Goal: Task Accomplishment & Management: Complete application form

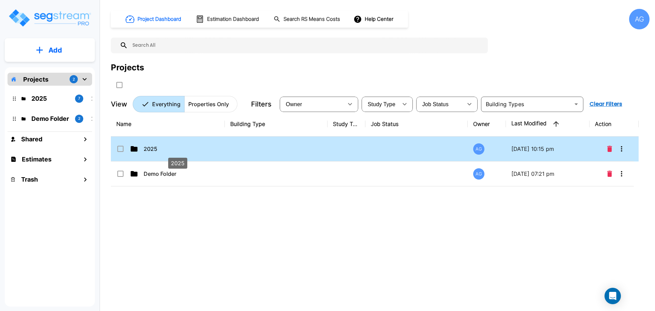
click at [156, 148] on p "2025" at bounding box center [178, 149] width 68 height 8
checkbox input "true"
click at [156, 148] on p "2025" at bounding box center [178, 149] width 68 height 8
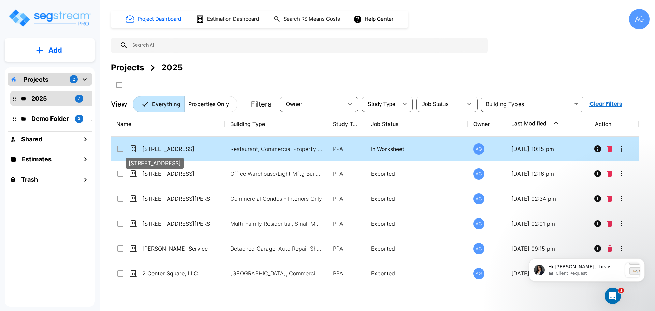
click at [160, 149] on p "[STREET_ADDRESS]" at bounding box center [176, 149] width 68 height 8
checkbox input "true"
click at [160, 149] on p "[STREET_ADDRESS]" at bounding box center [176, 149] width 68 height 8
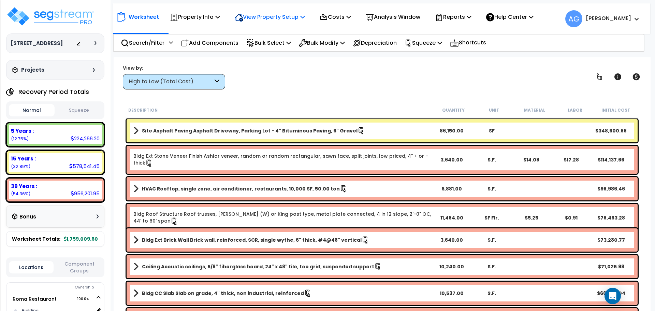
click at [267, 19] on p "View Property Setup" at bounding box center [270, 16] width 70 height 9
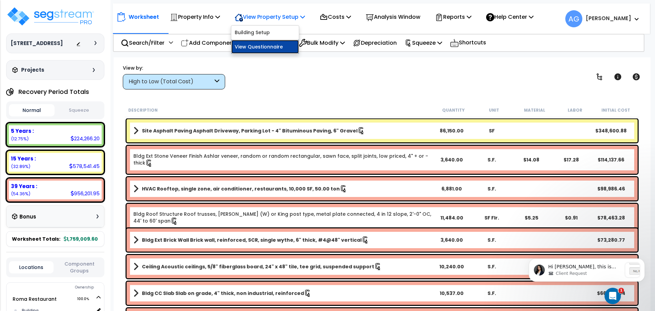
click at [265, 50] on link "View Questionnaire" at bounding box center [265, 47] width 68 height 14
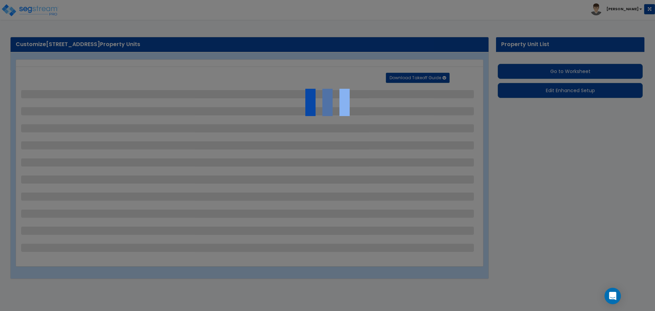
select select "2"
select select "1"
select select "3"
select select "4"
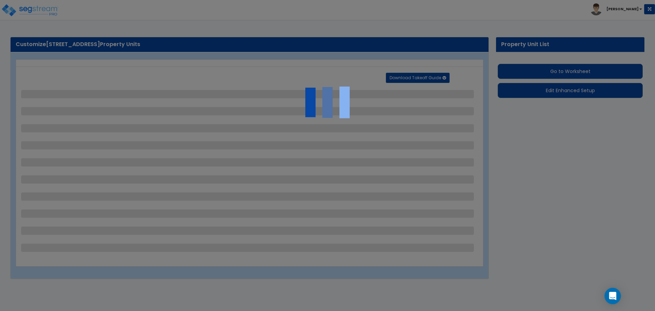
select select "2"
select select "1"
select select "4"
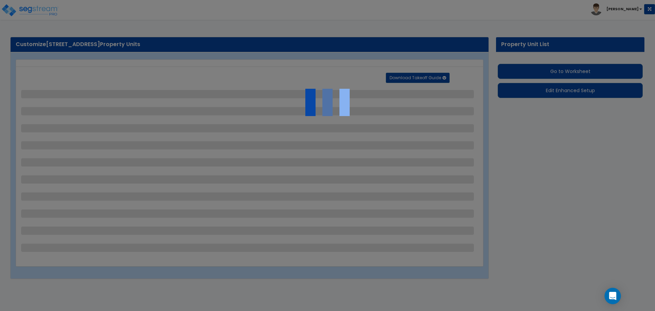
select select "2"
select select "1"
select select "4"
select select "3"
select select "1"
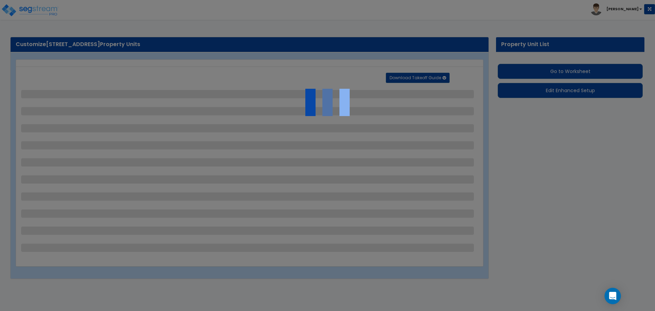
select select "1"
select select "2"
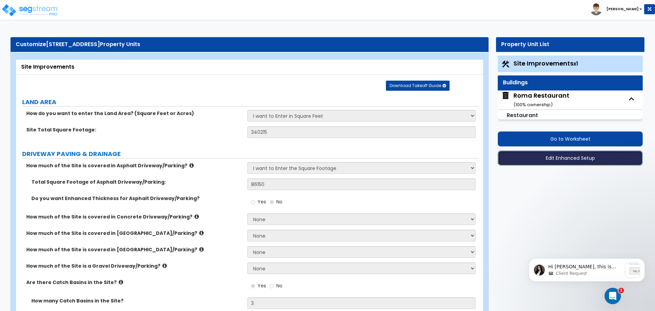
click at [552, 153] on button "Edit Enhanced Setup" at bounding box center [570, 157] width 145 height 15
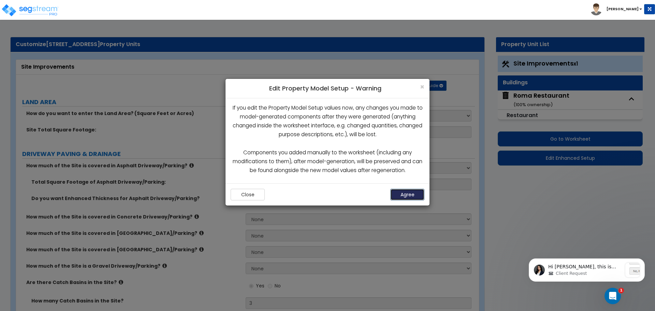
click at [407, 196] on button "Agree" at bounding box center [407, 195] width 34 height 12
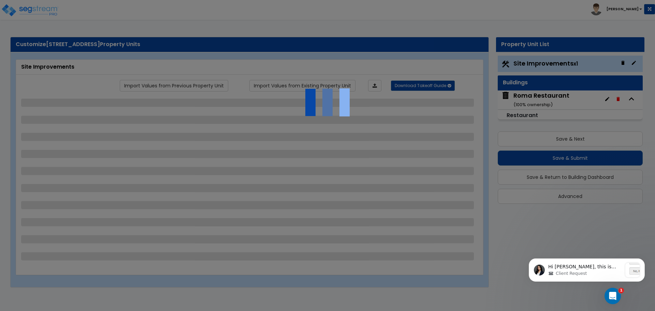
select select "2"
select select "1"
select select "3"
select select "4"
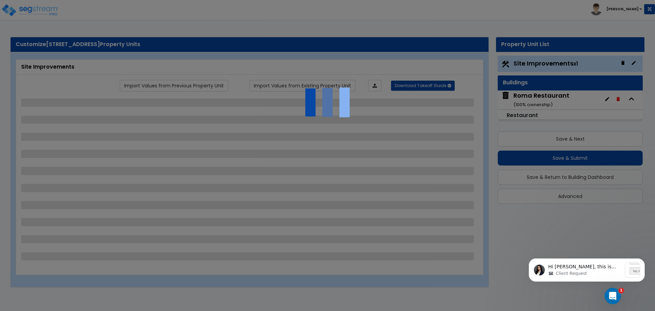
select select "2"
select select "1"
select select "4"
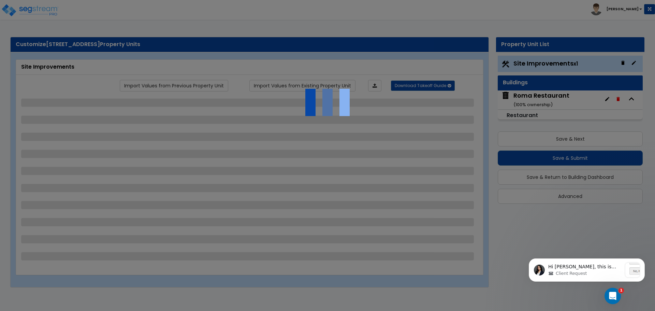
select select "2"
select select "1"
select select "4"
select select "3"
select select "1"
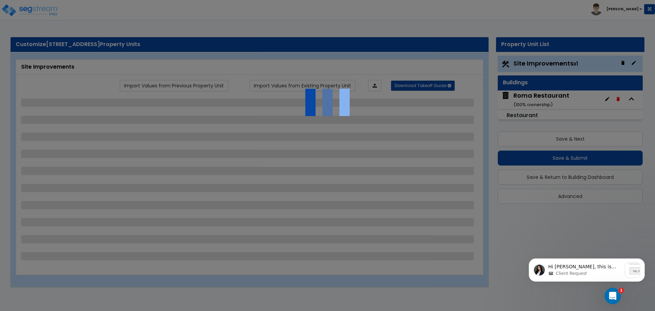
select select "1"
select select "2"
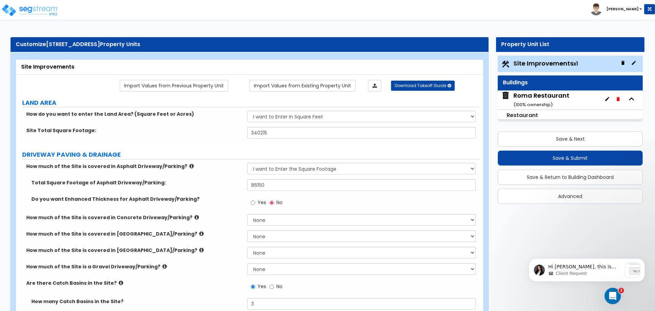
click at [551, 94] on div "Roma Restaurant ( 100 % ownership)" at bounding box center [541, 99] width 56 height 17
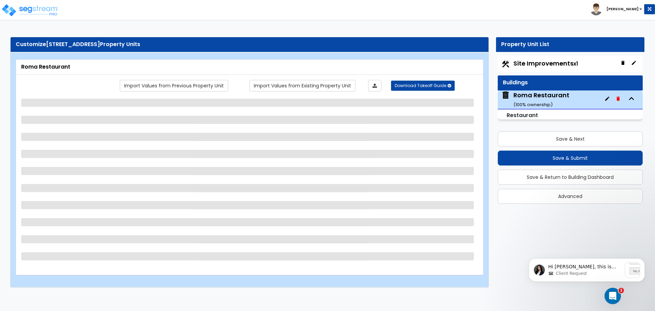
select select "5"
select select "1"
select select "3"
select select "1"
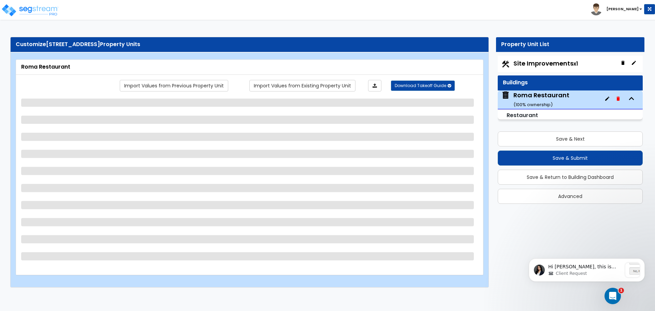
select select "1"
select select "2"
select select "1"
select select "2"
select select "1"
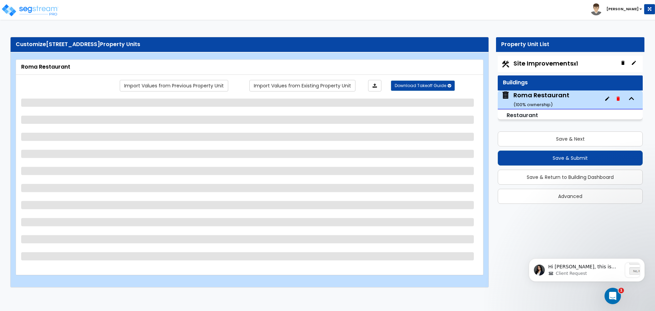
select select "1"
select select "2"
select select "7"
select select "1"
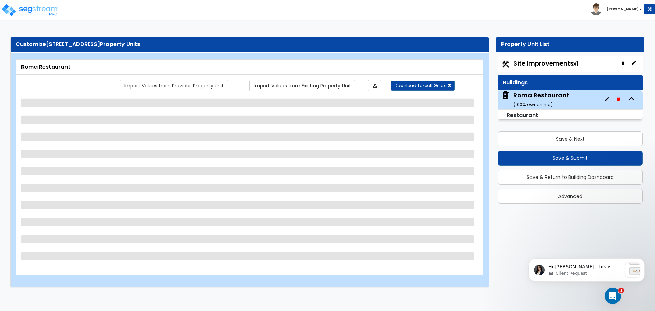
select select "1"
select select "5"
select select "6"
select select "1"
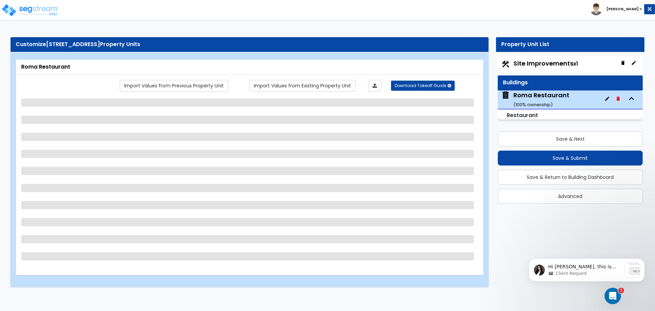
select select "3"
select select "1"
select select "4"
select select "1"
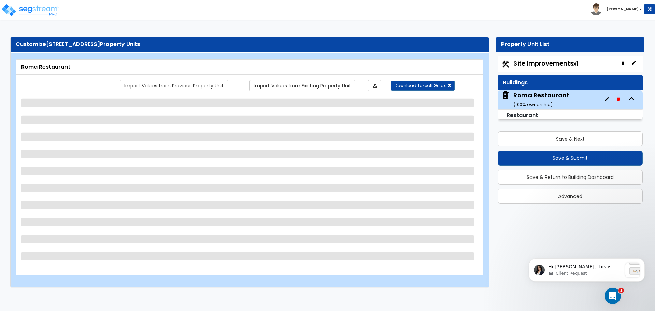
select select "2"
select select "7"
select select "1"
select select "2"
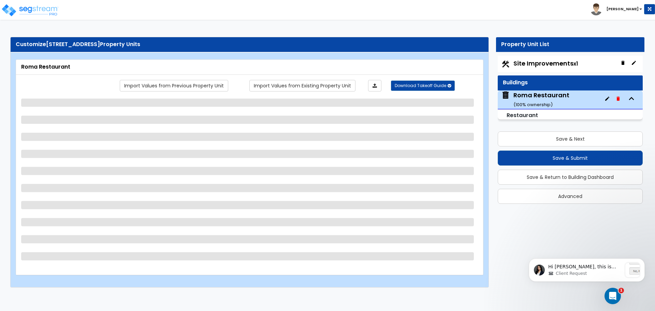
select select "1"
select select "2"
select select "1"
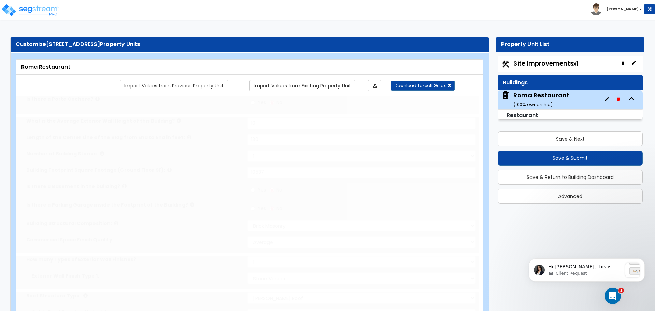
radio input "true"
select select "2"
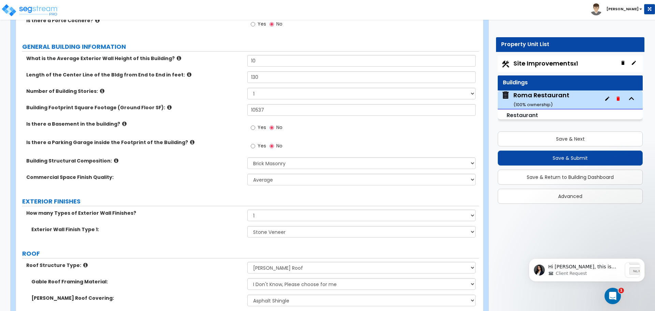
scroll to position [94, 0]
click at [582, 268] on p "Hi Anthony, this is now fixed. You should see this question:" at bounding box center [585, 266] width 74 height 7
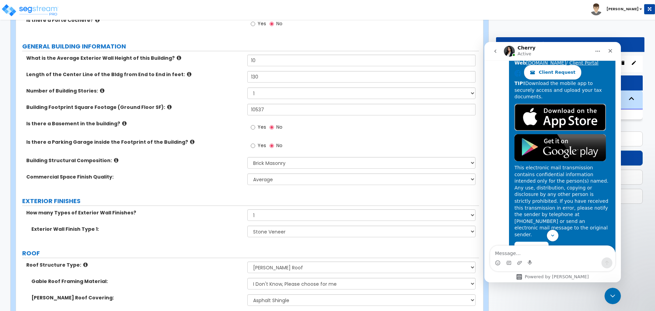
scroll to position [1855, 0]
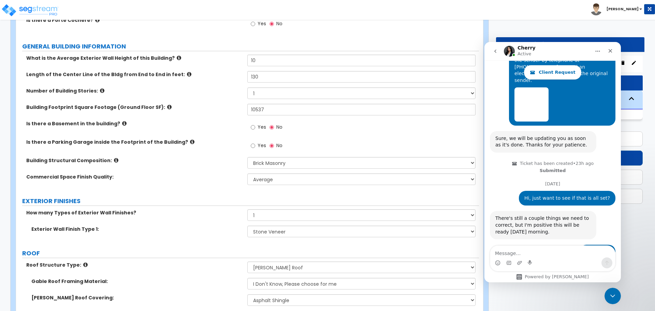
click at [553, 289] on div "Hi Anthony, this is now fixed. You should see this question: Cherry • 40m ago" at bounding box center [543, 303] width 106 height 29
click at [547, 306] on img "Cherry says…" at bounding box center [540, 309] width 91 height 7
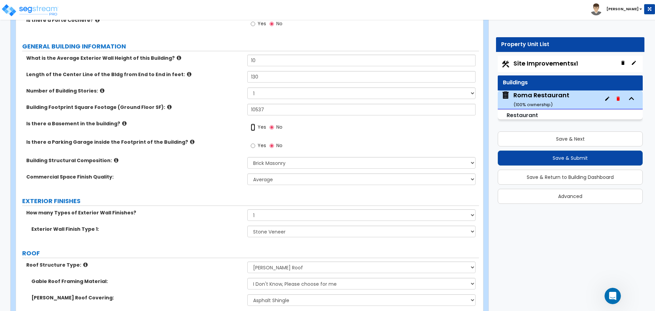
click at [251, 126] on input "Yes" at bounding box center [253, 127] width 4 height 8
radio input "true"
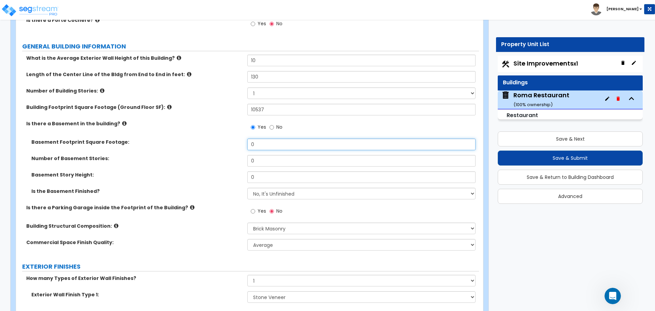
click at [259, 143] on input "0" at bounding box center [361, 144] width 228 height 12
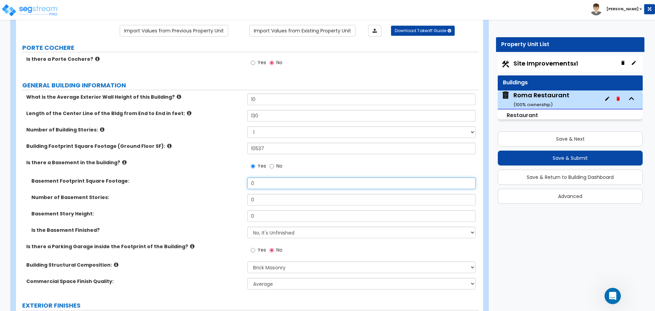
scroll to position [55, 0]
type input "10,537"
type input "1"
type input "8"
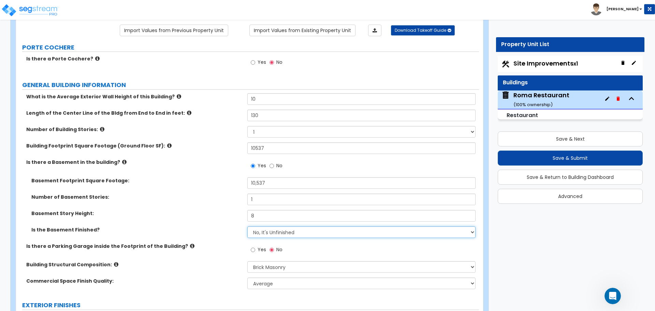
click at [275, 235] on select "No, It's Unfinished Yes, It's Finished" at bounding box center [361, 232] width 228 height 12
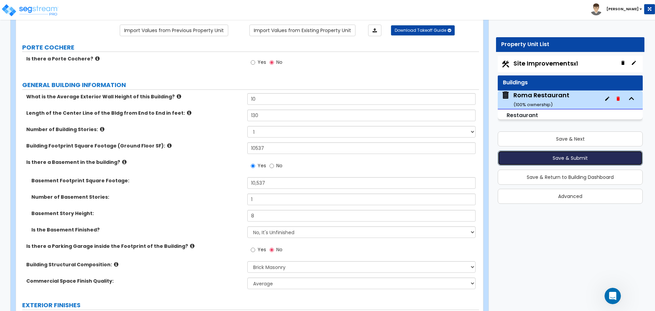
click at [546, 159] on button "Save & Submit" at bounding box center [570, 157] width 145 height 15
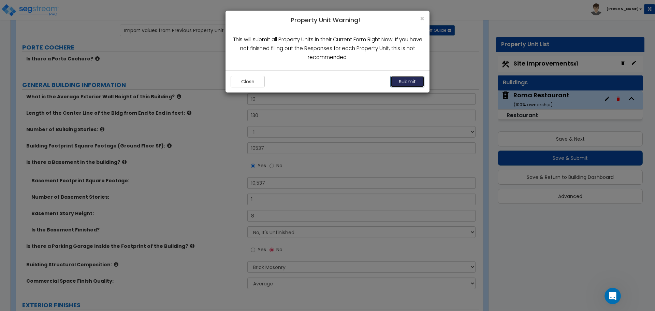
click at [399, 81] on button "Submit" at bounding box center [407, 82] width 34 height 12
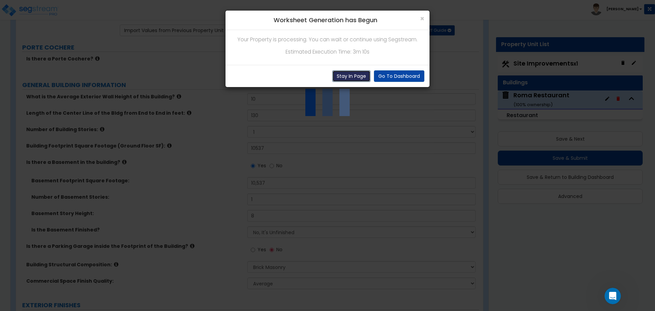
click at [340, 75] on button "Stay In Page" at bounding box center [351, 76] width 38 height 12
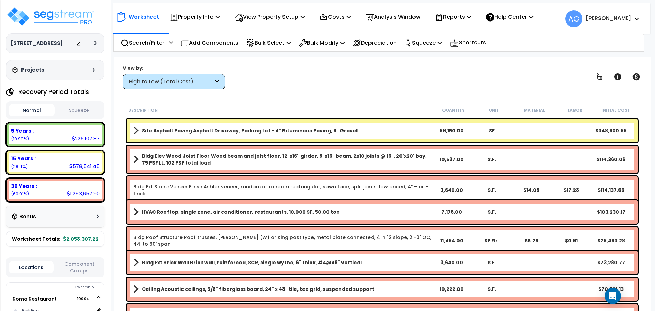
click at [81, 114] on button "Squeeze" at bounding box center [79, 110] width 46 height 12
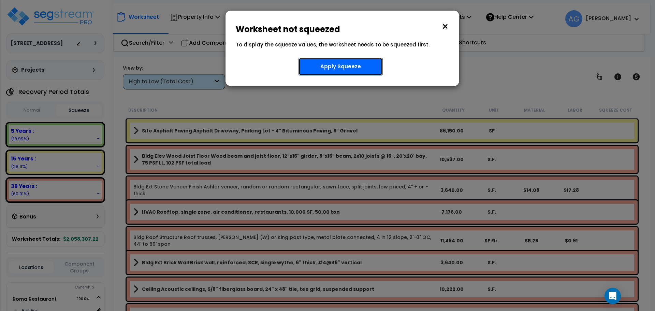
click at [345, 62] on button "Apply Squeeze" at bounding box center [340, 67] width 84 height 18
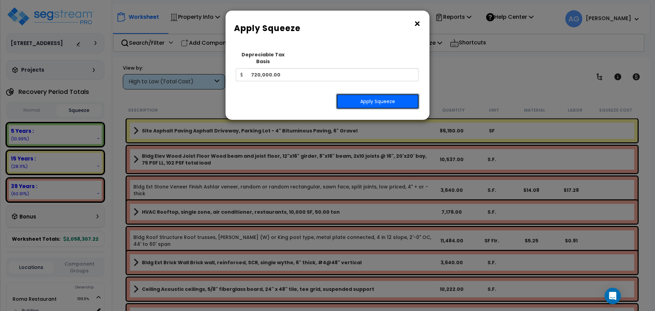
click at [383, 93] on button "Apply Squeeze" at bounding box center [377, 101] width 83 height 16
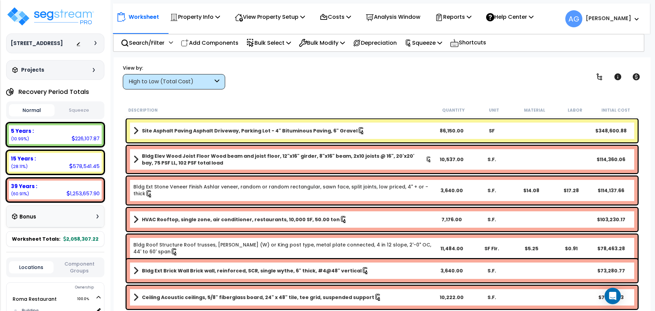
click at [79, 116] on button "Squeeze" at bounding box center [79, 110] width 46 height 12
click at [406, 80] on div "View by: High to Low (Total Cost) High to Low (Total Cost)" at bounding box center [381, 76] width 523 height 25
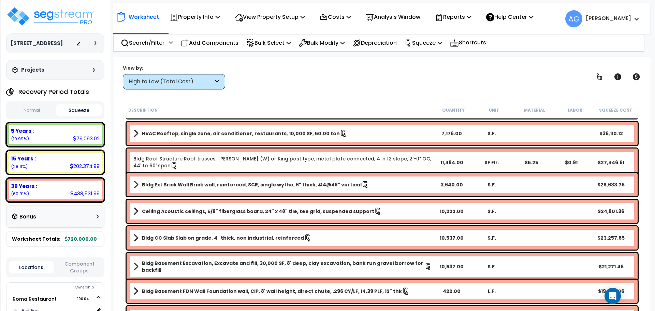
scroll to position [86, 0]
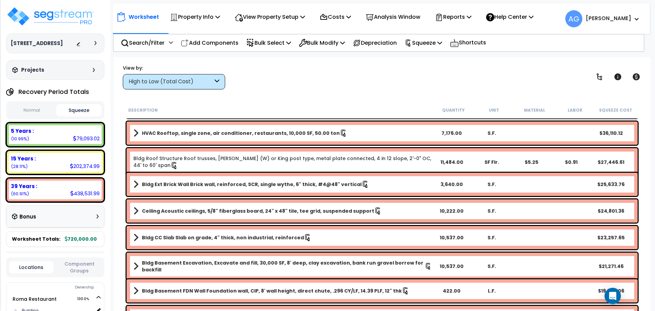
click at [225, 172] on div "Bldg Ext Brick Wall Brick wall, reinforced, SCR, single wythe, 6" thick, #4@48"…" at bounding box center [382, 184] width 514 height 27
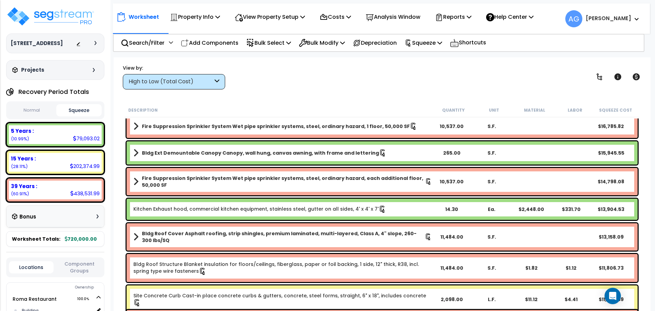
scroll to position [136, 0]
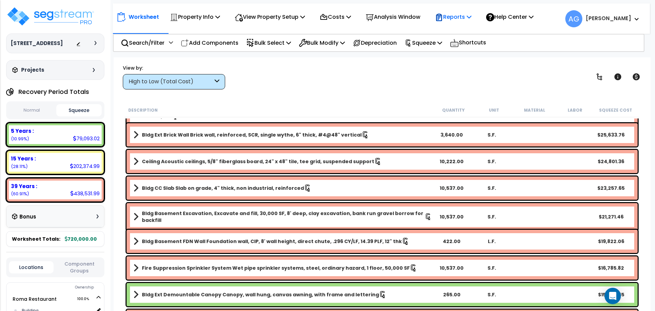
click at [459, 23] on div "Reports" at bounding box center [453, 17] width 36 height 16
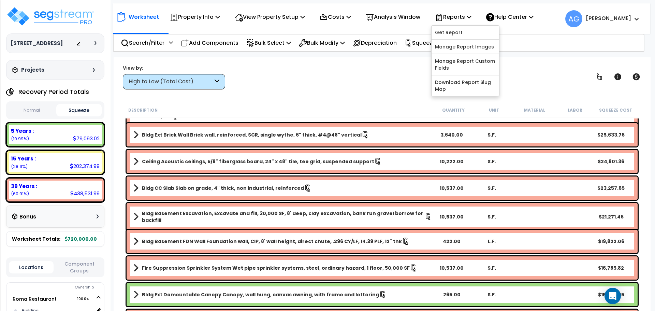
click at [365, 82] on div "View by: High to Low (Total Cost) High to Low (Total Cost)" at bounding box center [381, 76] width 523 height 25
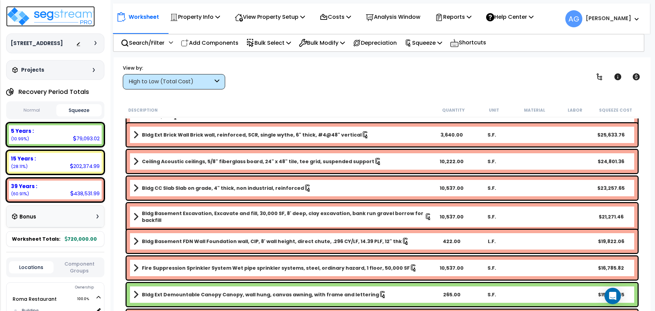
click at [14, 16] on img at bounding box center [50, 16] width 89 height 20
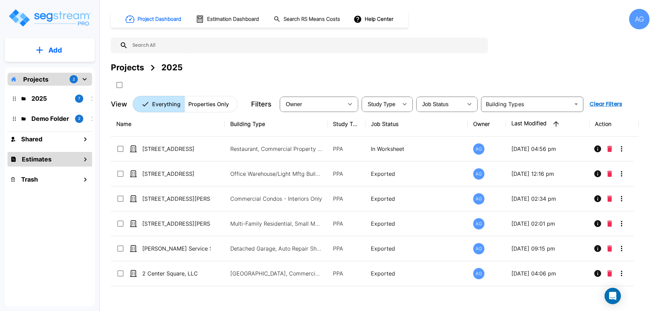
click at [55, 162] on div "Estimates" at bounding box center [50, 159] width 85 height 15
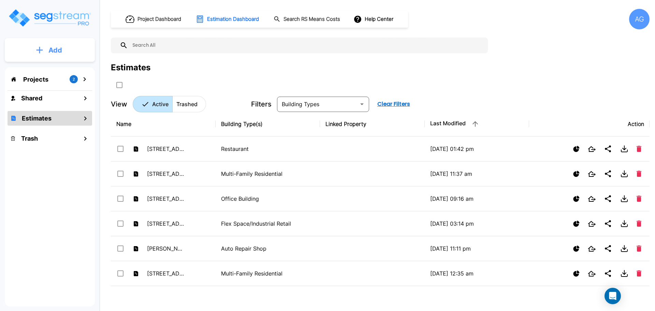
click at [42, 47] on icon "mailbox folders" at bounding box center [39, 49] width 7 height 7
click at [53, 103] on button "Add Estimate" at bounding box center [50, 108] width 50 height 14
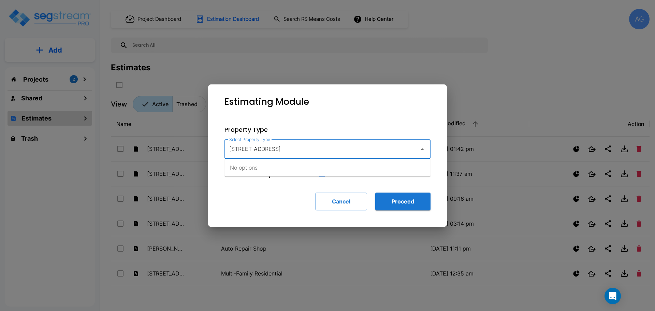
type input "14 Easthmapton Rd., Northampton MA"
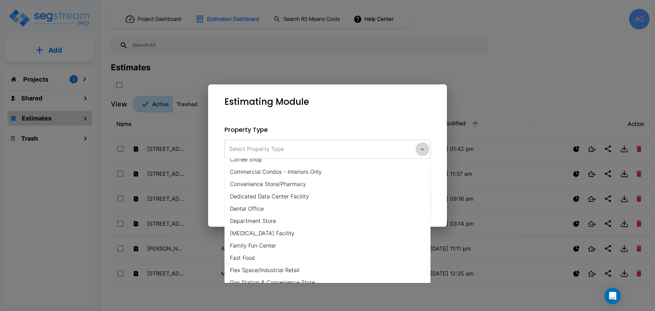
scroll to position [119, 0]
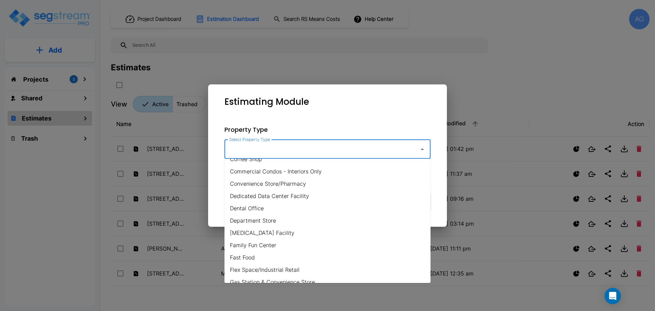
click at [291, 155] on input "Select Property Type" at bounding box center [320, 149] width 185 height 13
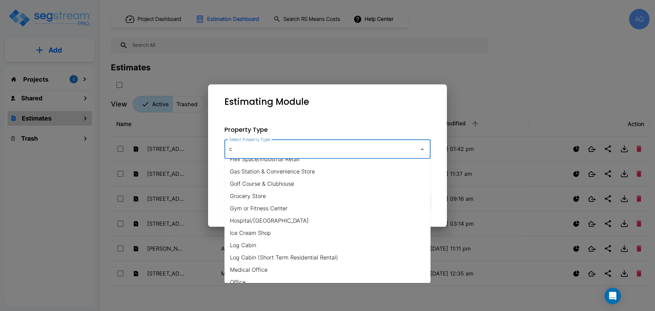
scroll to position [0, 0]
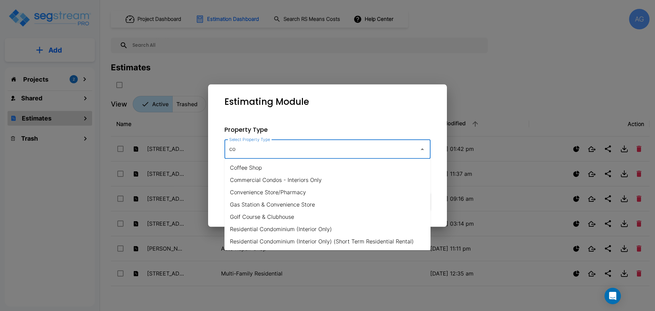
type input "c"
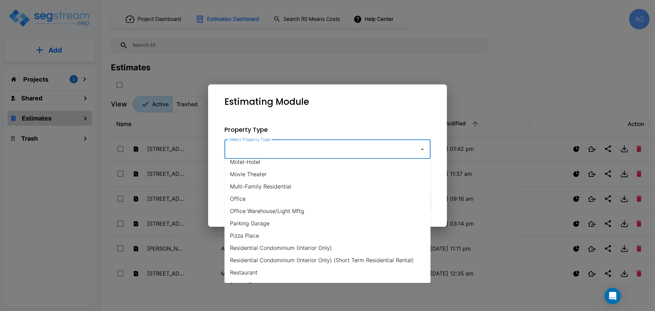
scroll to position [375, 0]
click at [256, 211] on li "Office Warehouse/Light Mftg" at bounding box center [327, 210] width 206 height 12
type input "Office Warehouse/Light Mftg"
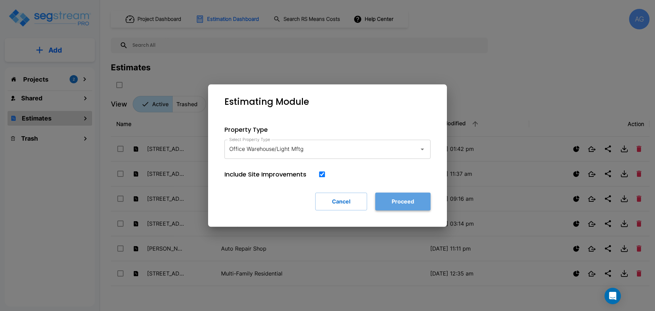
click at [395, 194] on button "Proceed" at bounding box center [402, 201] width 55 height 18
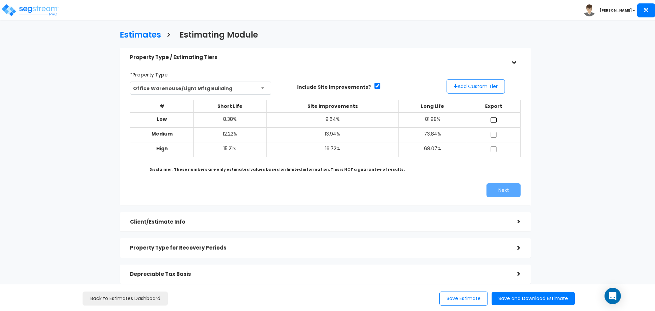
click at [495, 119] on input "checkbox" at bounding box center [493, 120] width 7 height 6
checkbox input "true"
click at [495, 132] on input "checkbox" at bounding box center [493, 135] width 7 height 6
checkbox input "true"
click at [496, 146] on td at bounding box center [494, 149] width 54 height 15
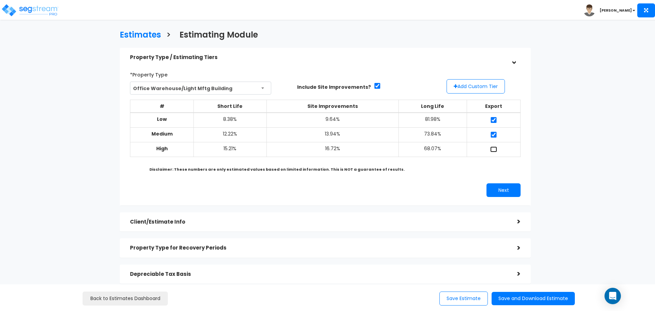
click at [493, 150] on input "checkbox" at bounding box center [493, 149] width 7 height 6
checkbox input "true"
click at [503, 191] on button "Next" at bounding box center [503, 190] width 34 height 14
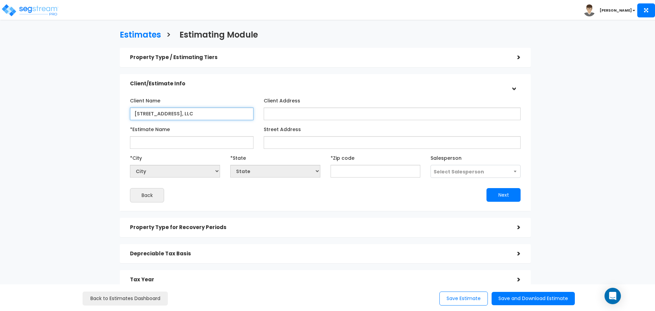
type input "[STREET_ADDRESS], LLC"
type input "[STREET_ADDRESS]"
select select "National Average"
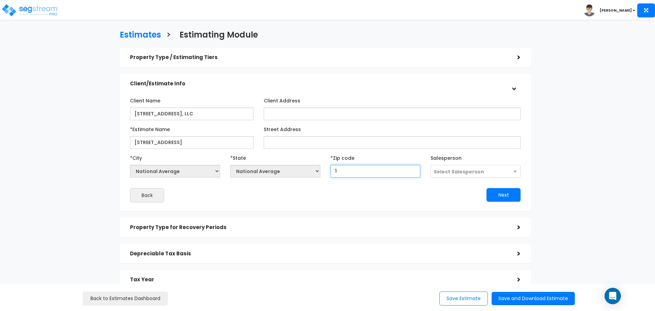
type input "10"
select select "NY"
type input "1"
select select "National Average"
type input "010"
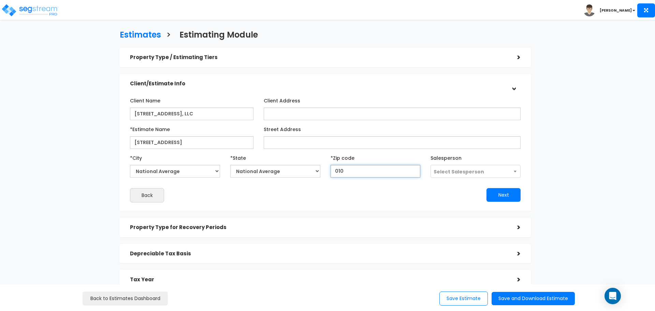
select select "MA"
type input "01035"
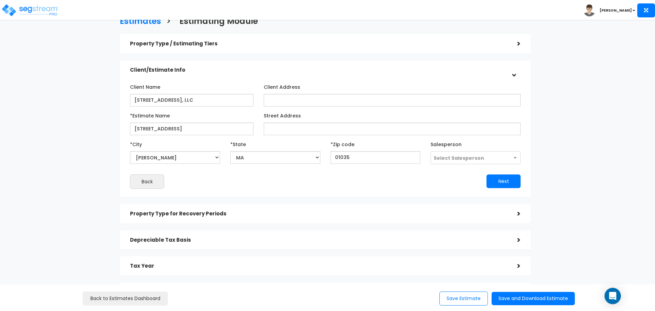
scroll to position [27, 0]
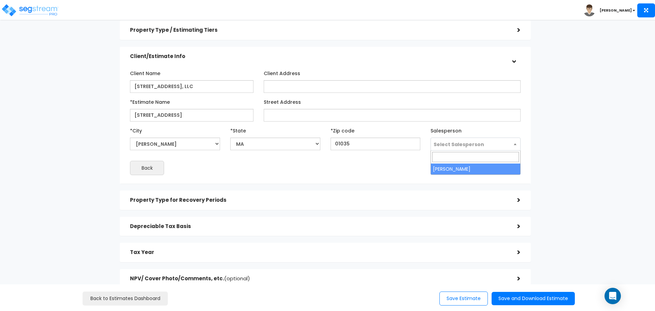
select select "241"
click at [486, 161] on button "Next" at bounding box center [503, 168] width 34 height 14
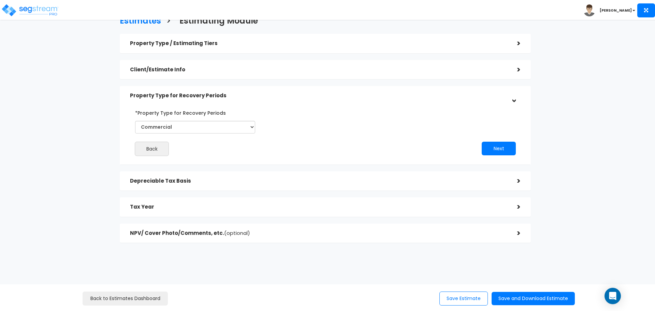
scroll to position [14, 0]
click at [499, 150] on button "Next" at bounding box center [499, 148] width 34 height 14
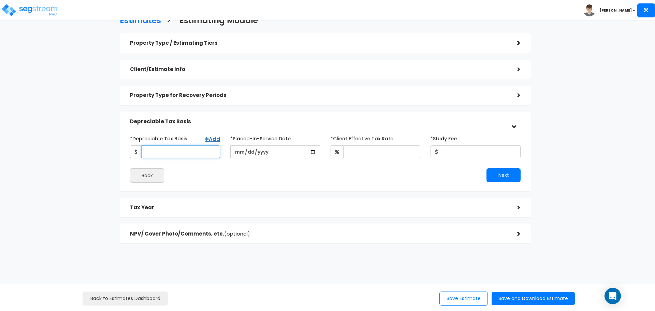
click at [153, 154] on input "*Depreciable Tax Basis" at bounding box center [180, 151] width 79 height 13
type input "800,000"
type input "2025-04-09"
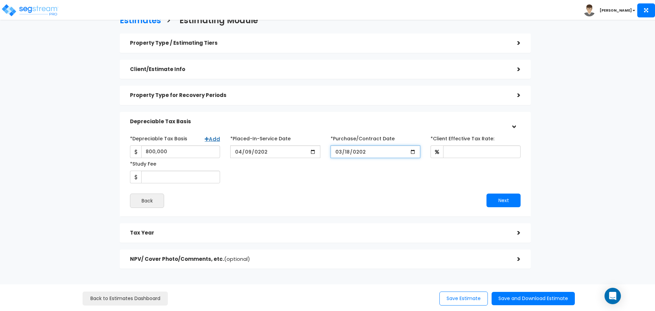
type input "2025-03-18"
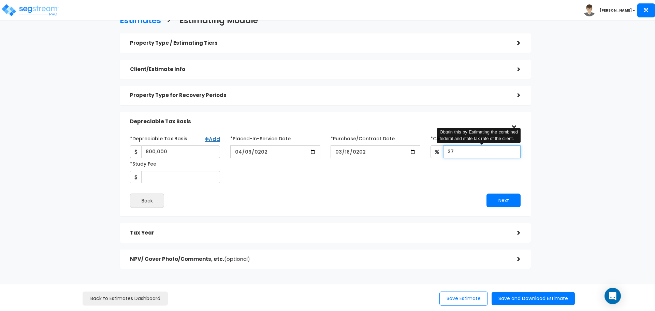
type input "37"
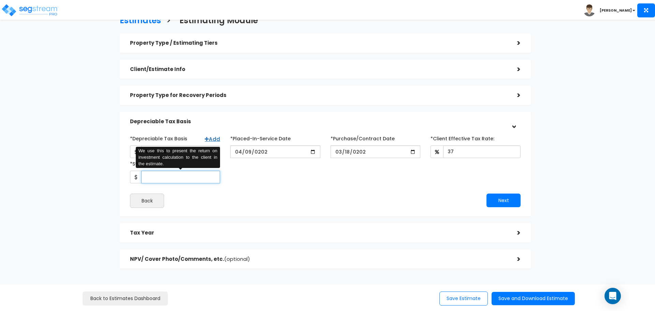
click at [190, 177] on input "*Study Fee" at bounding box center [180, 177] width 79 height 13
type input "800,000"
click at [191, 178] on input "800,000" at bounding box center [180, 177] width 79 height 13
type input "5,000"
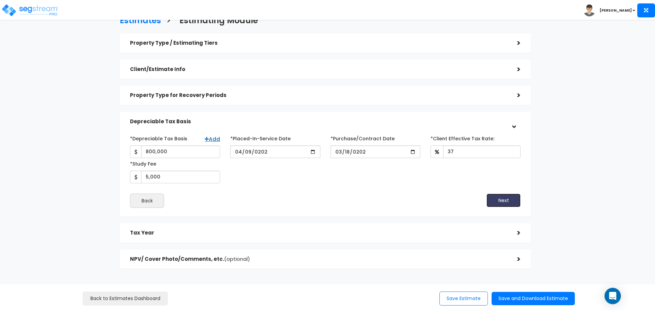
click at [504, 196] on button "Next" at bounding box center [503, 200] width 34 height 14
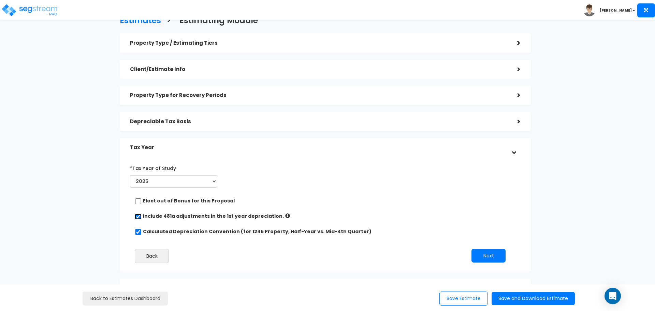
click at [141, 216] on input "checkbox" at bounding box center [138, 217] width 7 height 6
checkbox input "false"
click at [482, 255] on button "Next" at bounding box center [488, 256] width 34 height 14
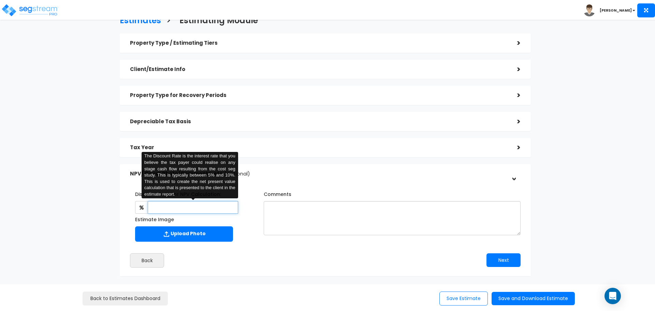
click at [199, 205] on input "text" at bounding box center [193, 207] width 90 height 13
type input "8"
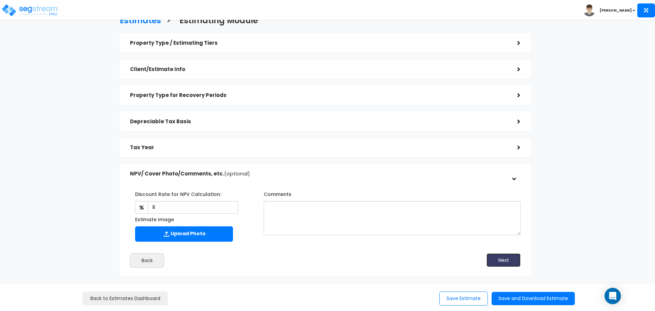
click at [501, 267] on button "Next" at bounding box center [503, 260] width 34 height 14
click at [514, 299] on button "Save and Download Estimate" at bounding box center [533, 298] width 83 height 13
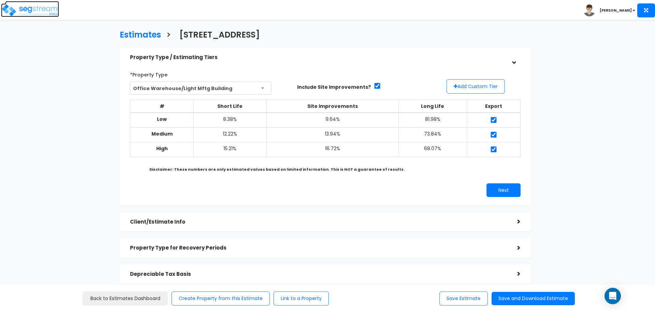
click at [41, 16] on img at bounding box center [30, 10] width 58 height 14
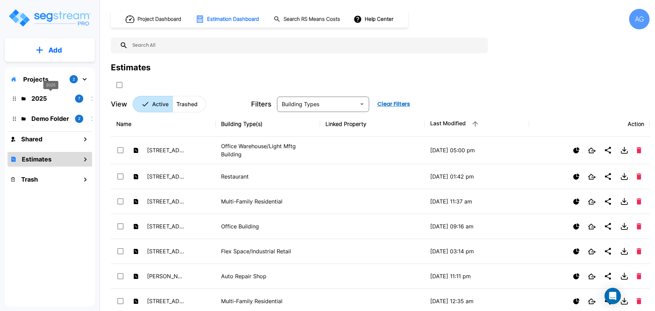
click at [40, 99] on p "2025" at bounding box center [50, 98] width 38 height 9
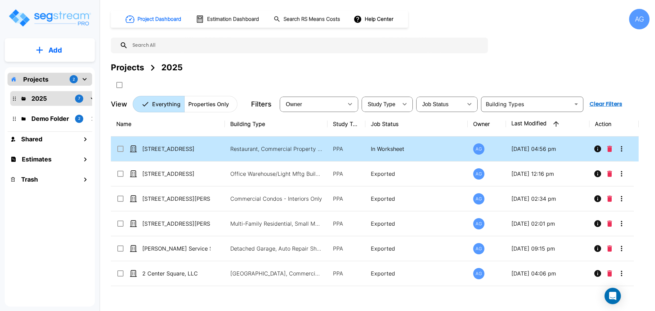
click at [157, 141] on td "[STREET_ADDRESS]" at bounding box center [168, 148] width 114 height 25
click at [179, 144] on td "[STREET_ADDRESS]" at bounding box center [168, 148] width 114 height 25
click at [184, 150] on p "[STREET_ADDRESS]" at bounding box center [176, 149] width 68 height 8
checkbox input "true"
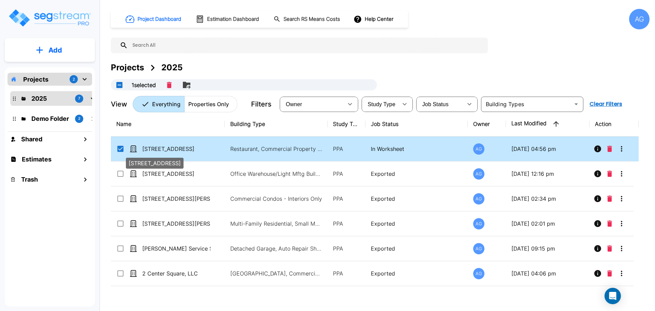
click at [184, 150] on p "[STREET_ADDRESS]" at bounding box center [176, 149] width 68 height 8
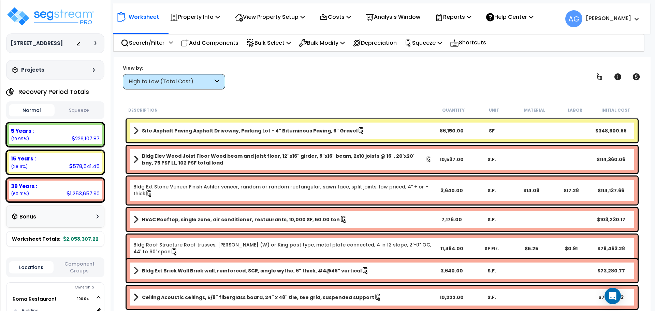
click at [81, 116] on button "Squeeze" at bounding box center [79, 110] width 46 height 12
click at [455, 17] on p "Reports" at bounding box center [453, 16] width 36 height 9
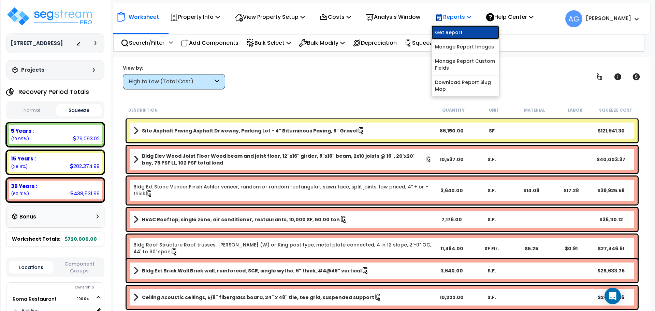
click at [461, 34] on link "Get Report" at bounding box center [465, 33] width 68 height 14
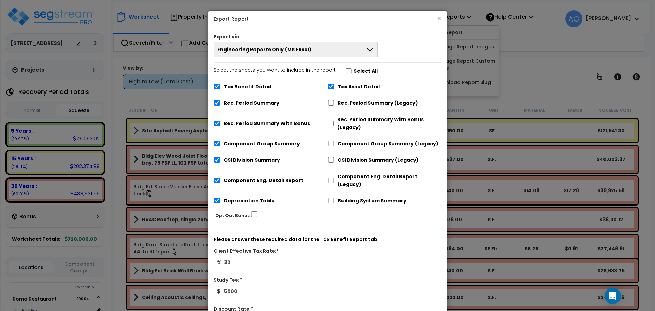
click at [343, 57] on button "Engineering Reports Only (MS Excel)" at bounding box center [296, 50] width 164 height 16
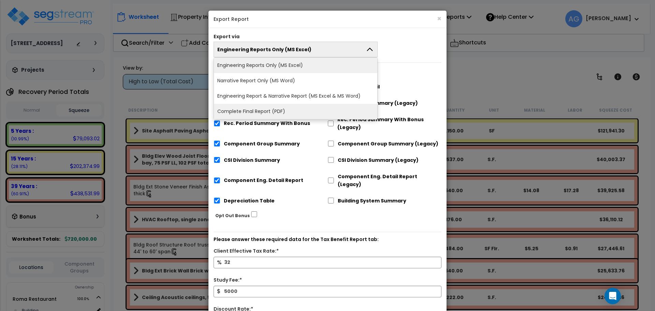
click at [279, 107] on li "Complete Final Report (PDF)" at bounding box center [295, 111] width 163 height 15
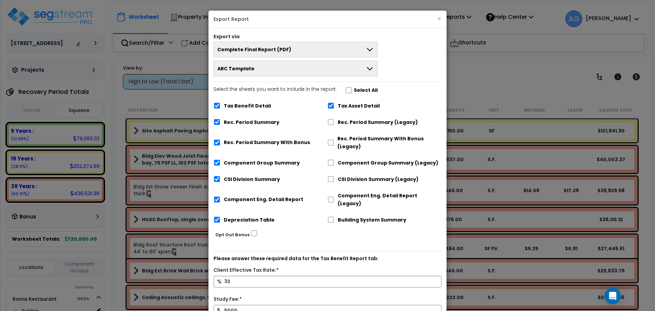
scroll to position [73, 0]
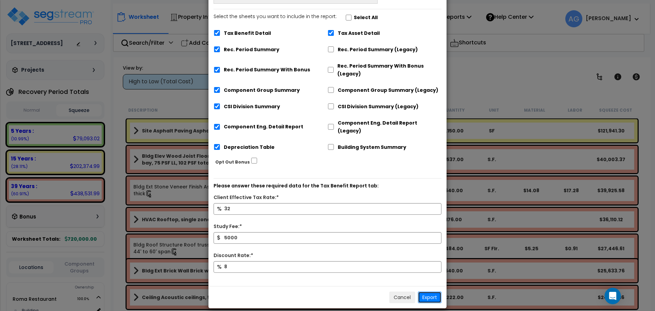
click at [429, 291] on button "Export" at bounding box center [430, 297] width 24 height 12
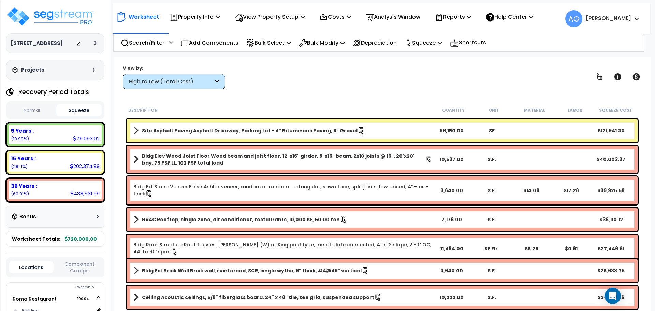
click at [618, 21] on b "[PERSON_NAME]" at bounding box center [608, 18] width 45 height 7
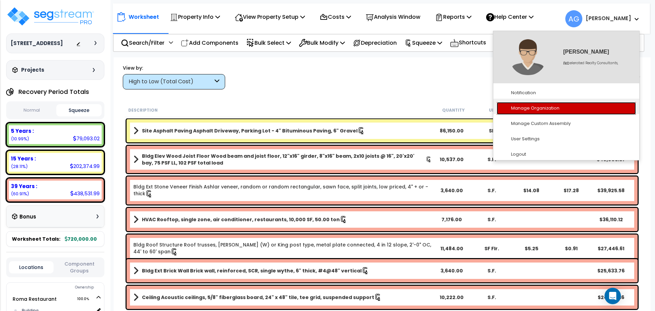
click at [536, 108] on link "Manage Organization" at bounding box center [566, 108] width 139 height 13
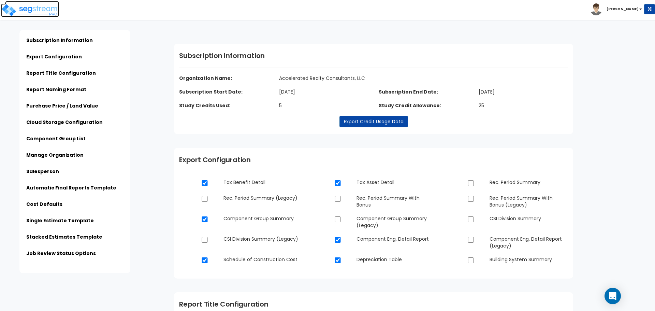
click at [18, 10] on img at bounding box center [30, 10] width 58 height 14
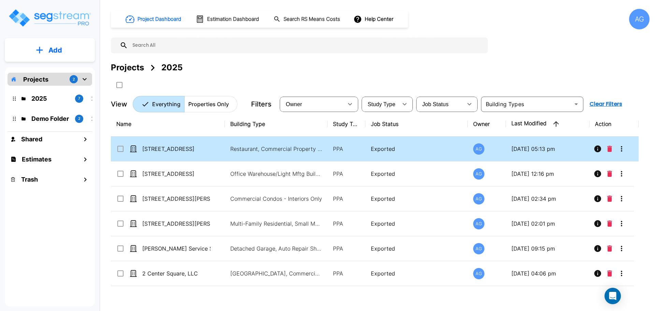
click at [180, 151] on p "[STREET_ADDRESS]" at bounding box center [176, 149] width 68 height 8
checkbox input "true"
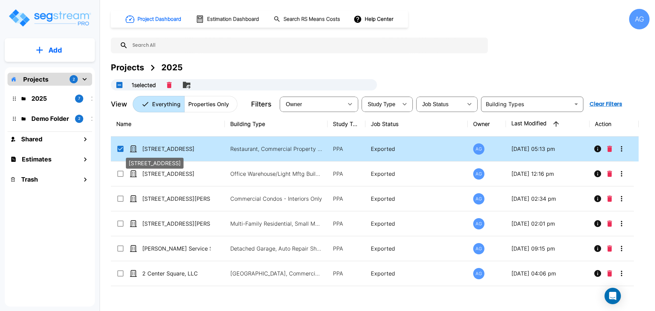
click at [180, 151] on p "[STREET_ADDRESS]" at bounding box center [176, 149] width 68 height 8
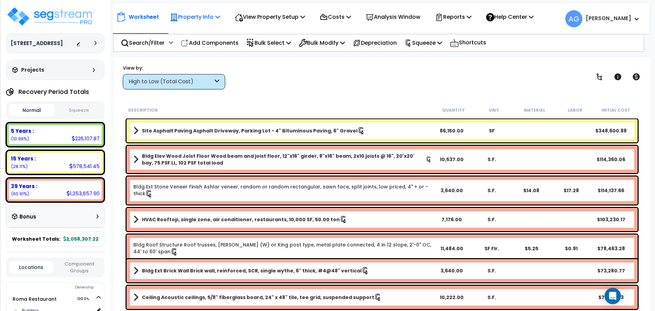
click at [203, 14] on p "Property Info" at bounding box center [195, 16] width 50 height 9
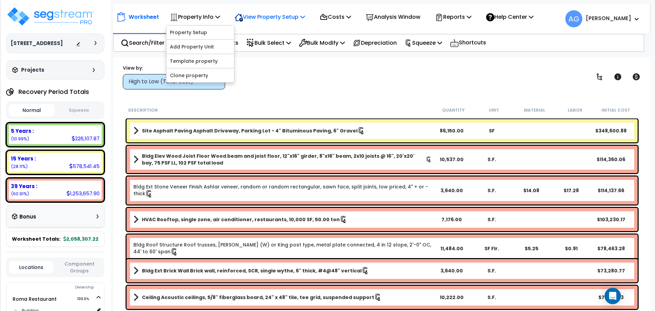
click at [255, 20] on p "View Property Setup" at bounding box center [270, 16] width 70 height 9
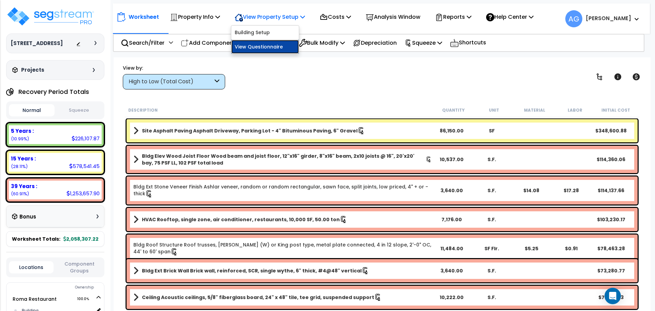
click at [257, 48] on link "View Questionnaire" at bounding box center [265, 47] width 68 height 14
click at [80, 116] on button "Squeeze" at bounding box center [79, 110] width 46 height 12
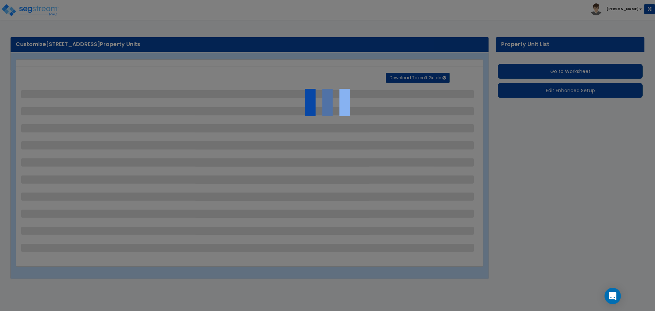
select select "2"
select select "1"
select select "3"
select select "4"
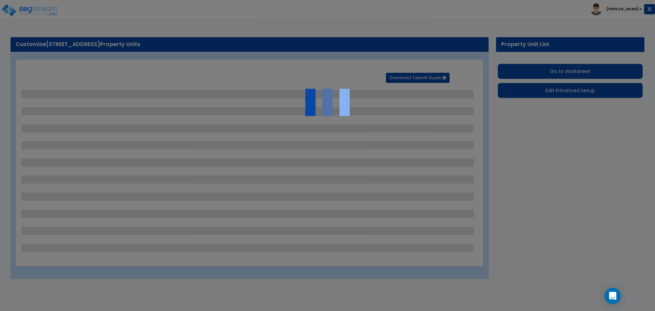
select select "2"
select select "1"
select select "4"
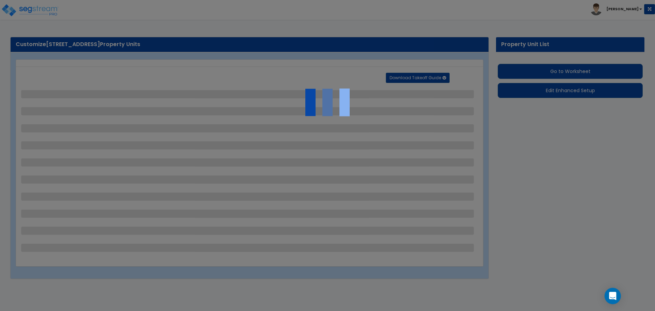
select select "2"
select select "1"
select select "4"
select select "3"
select select "1"
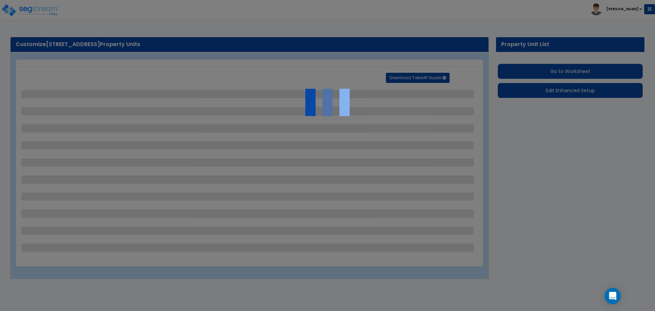
select select "1"
select select "2"
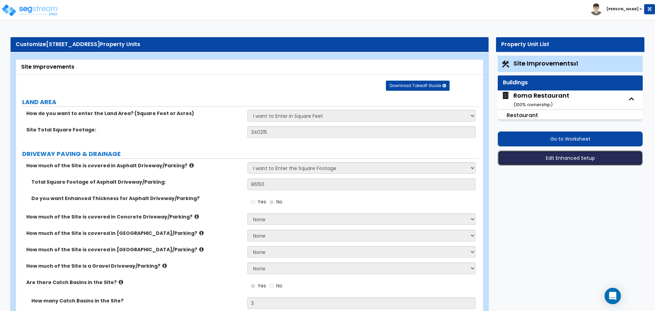
click at [564, 156] on button "Edit Enhanced Setup" at bounding box center [570, 157] width 145 height 15
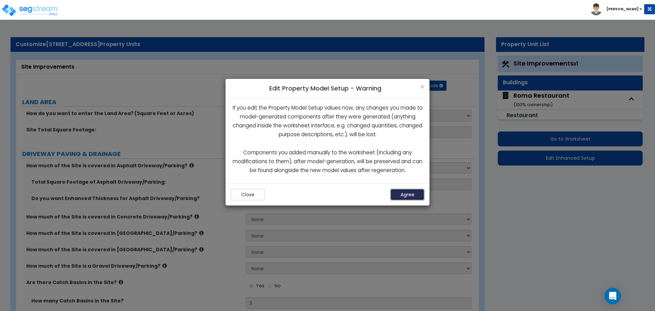
click at [409, 195] on button "Agree" at bounding box center [407, 195] width 34 height 12
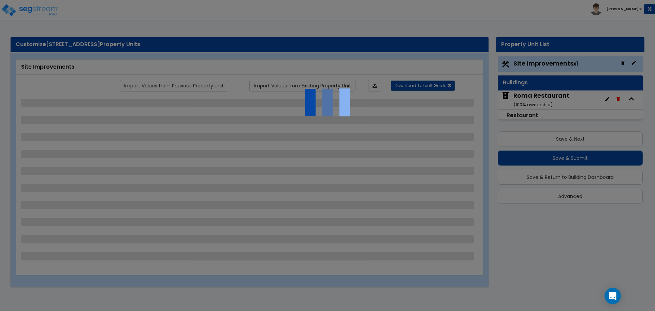
select select "2"
select select "1"
select select "3"
select select "4"
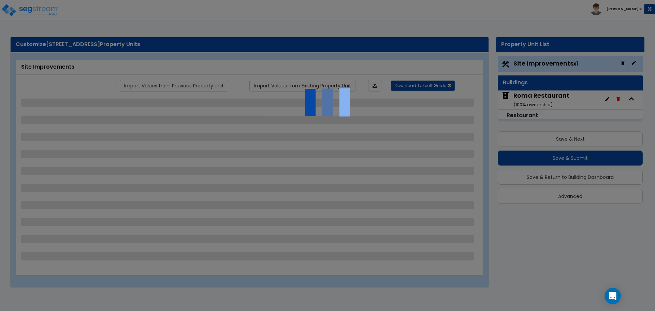
select select "2"
select select "1"
select select "4"
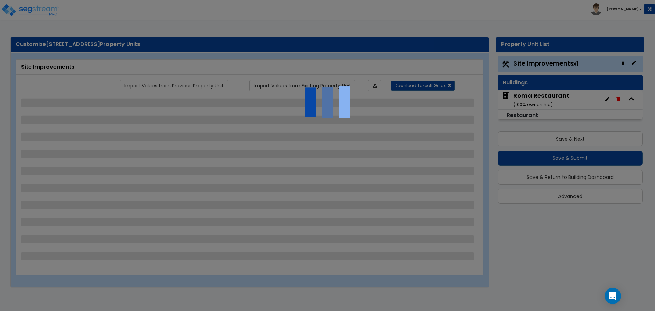
select select "2"
select select "1"
select select "4"
select select "3"
select select "1"
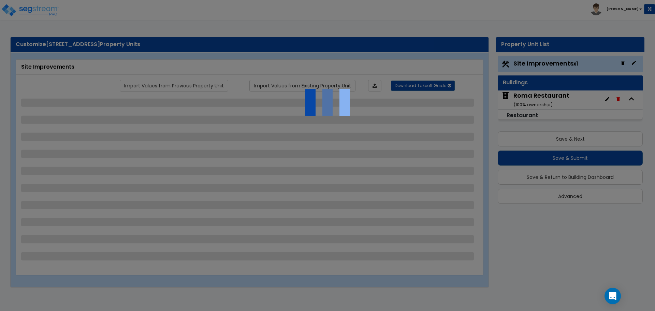
select select "1"
select select "2"
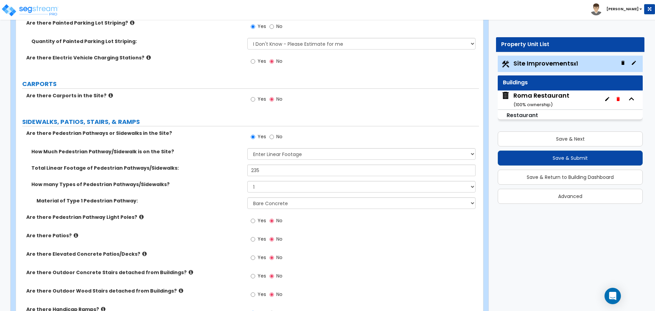
scroll to position [609, 0]
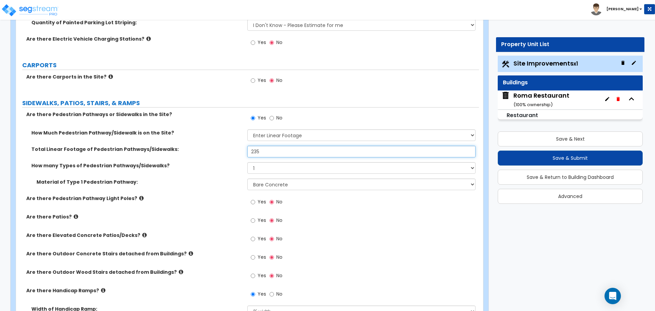
click at [262, 150] on input "235" at bounding box center [361, 152] width 228 height 12
type input "265"
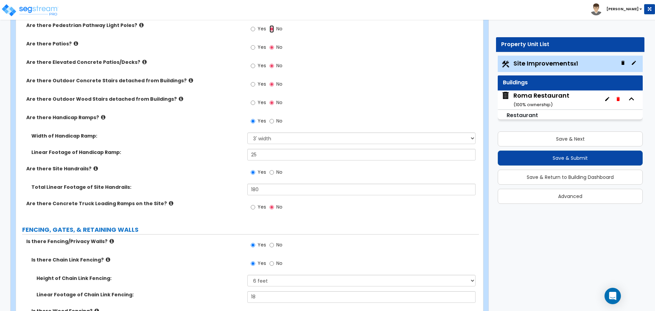
scroll to position [783, 0]
click at [268, 156] on input "25" at bounding box center [361, 154] width 228 height 12
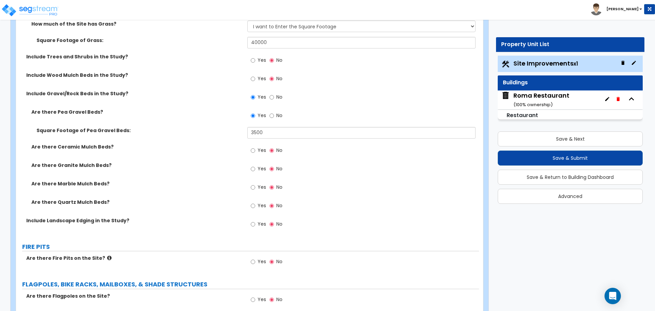
scroll to position [1486, 0]
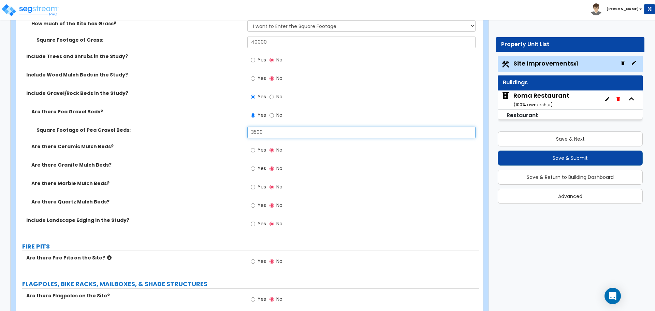
click at [263, 131] on input "3500" at bounding box center [361, 133] width 228 height 12
type input "3"
click at [294, 129] on input "4,000" at bounding box center [361, 133] width 228 height 12
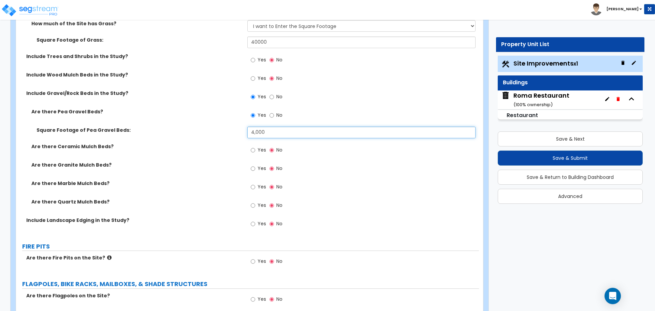
click at [294, 129] on input "4,000" at bounding box center [361, 133] width 228 height 12
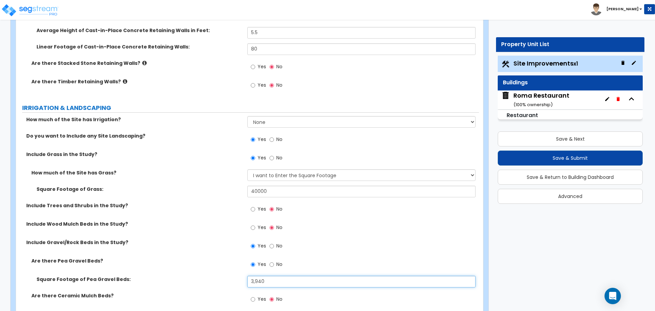
scroll to position [1330, 0]
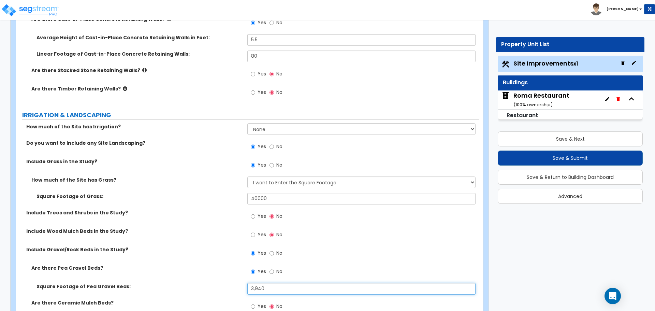
type input "3,940"
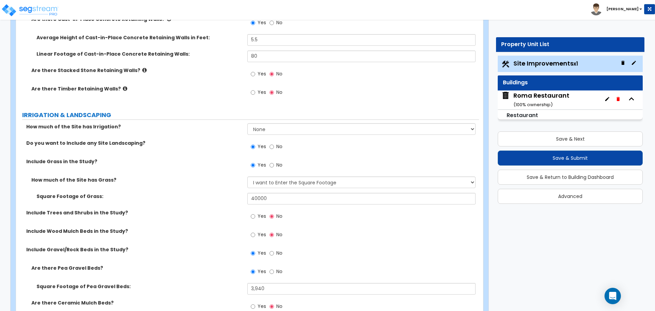
click at [536, 98] on div "Roma Restaurant ( 100 % ownership)" at bounding box center [541, 99] width 56 height 17
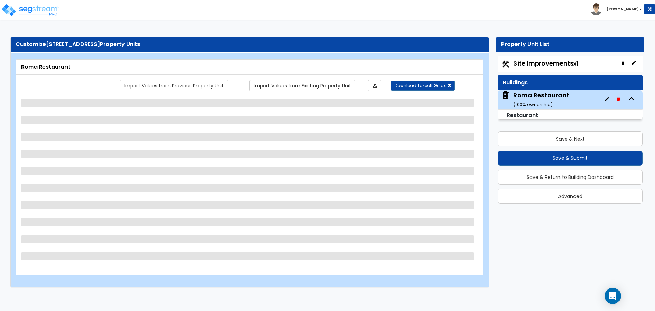
scroll to position [0, 0]
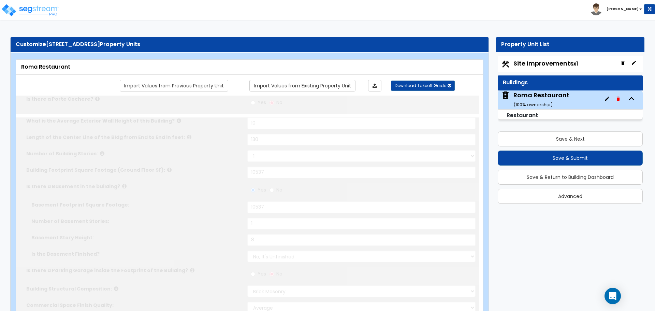
click at [538, 62] on span "Site Improvements x1" at bounding box center [545, 63] width 64 height 9
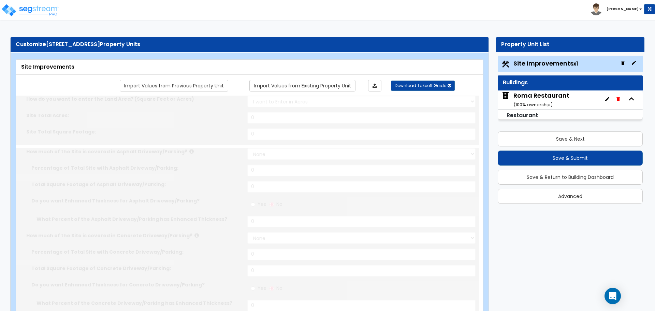
select select "2"
type input "340215"
select select "2"
type input "86150"
radio input "true"
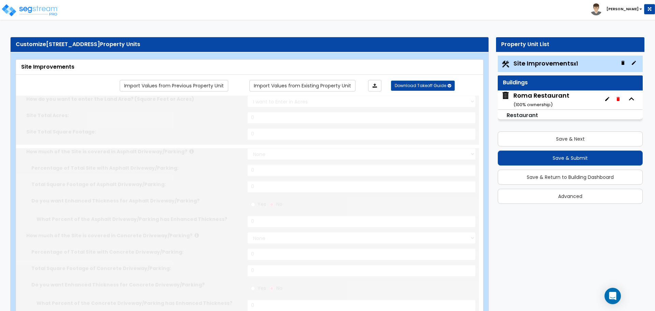
type input "3"
radio input "true"
select select "1"
radio input "true"
select select "3"
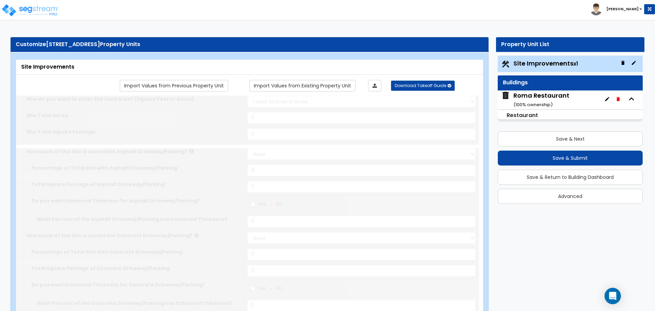
select select "4"
type input "2"
type input "1"
type input "4"
radio input "true"
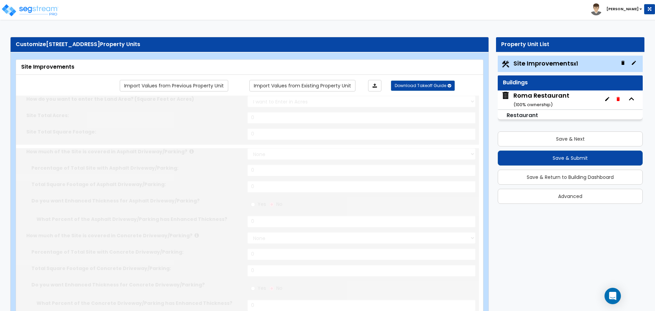
type input "5"
radio input "true"
select select "2"
type input "265"
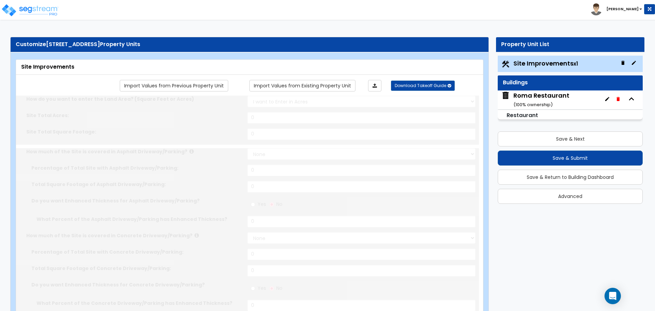
select select "1"
radio input "true"
select select "1"
type input "25"
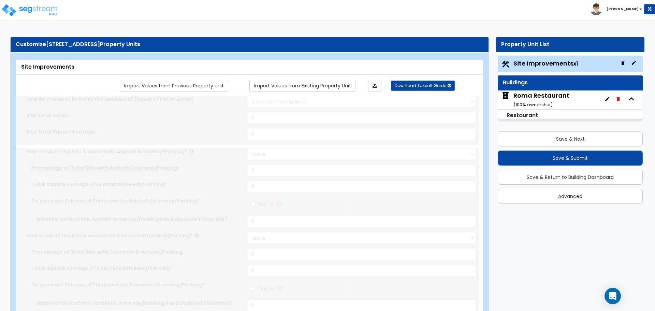
radio input "true"
type input "180"
radio input "true"
select select "4"
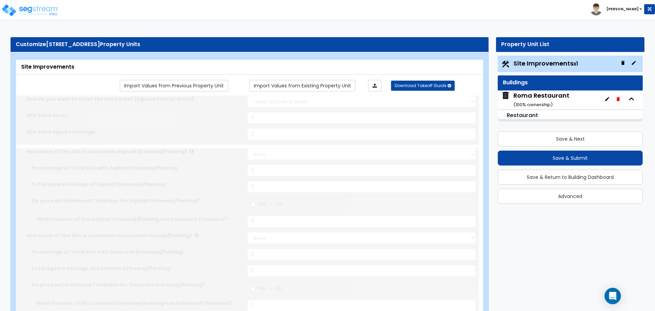
type input "18"
radio input "true"
type input "36"
radio input "true"
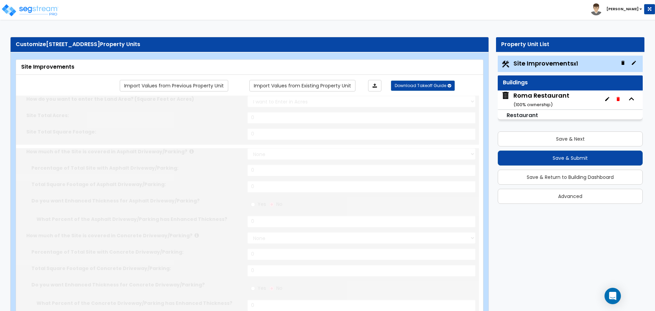
type input "5.5"
type input "80"
radio input "true"
select select "2"
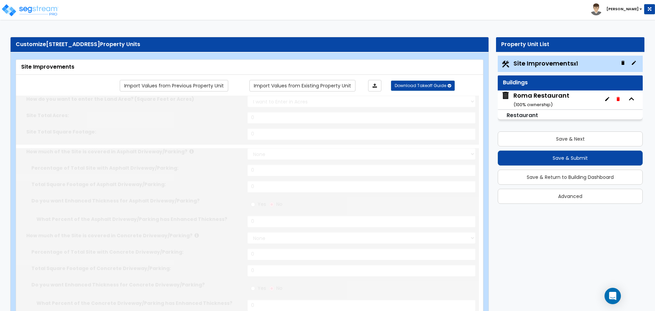
type input "40000"
radio input "true"
type input "3940"
radio input "true"
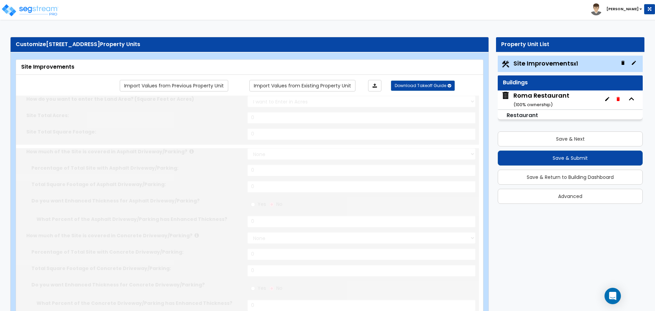
select select "1"
type input "2"
select select "4"
type input "1"
select select "3"
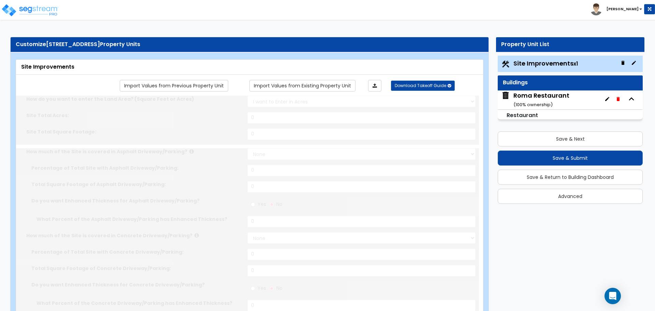
type input "90"
select select "1"
radio input "true"
select select "1"
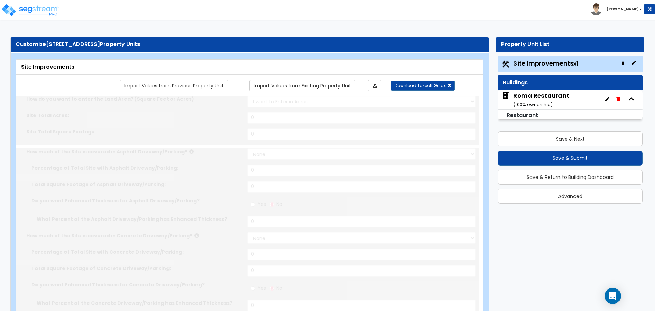
type input "4"
type input "8"
select select "2"
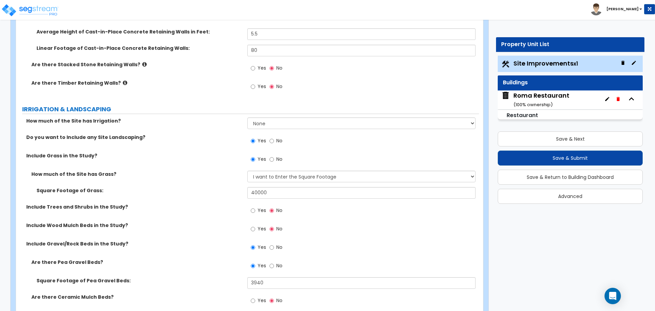
scroll to position [1339, 0]
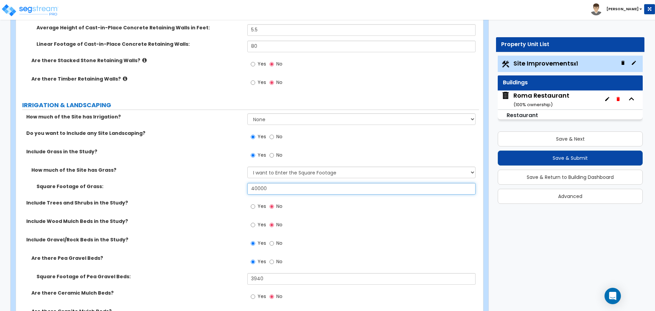
click at [269, 189] on input "40000" at bounding box center [361, 189] width 228 height 12
type input "40,110"
click at [339, 187] on input "40,110" at bounding box center [361, 189] width 228 height 12
click at [531, 103] on small "( 100 % ownership)" at bounding box center [532, 104] width 39 height 6
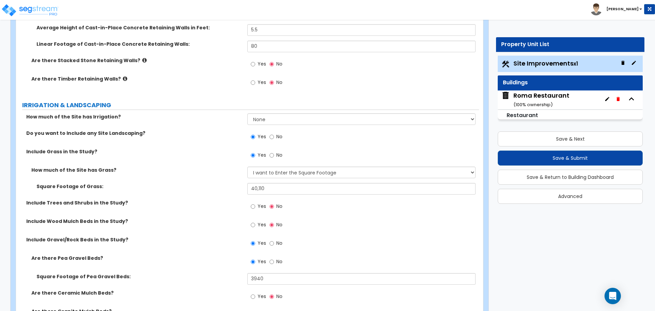
scroll to position [0, 0]
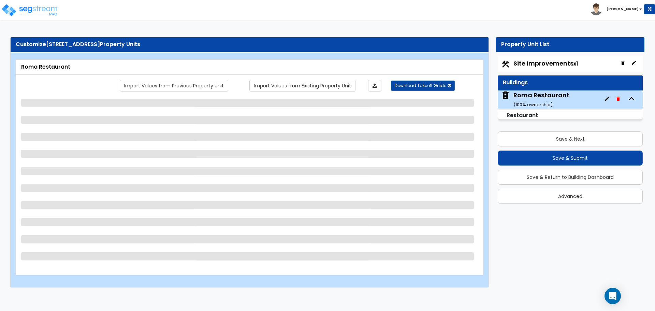
select select "5"
select select "1"
select select "3"
select select "1"
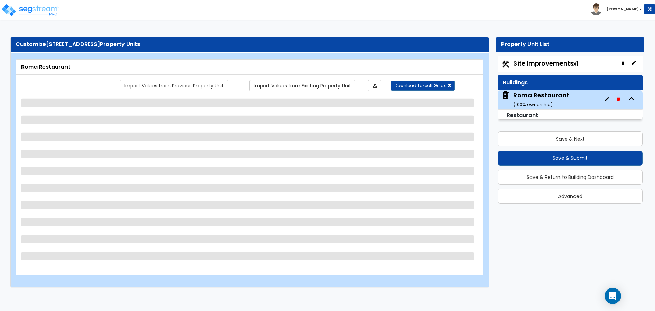
select select "1"
select select "2"
select select "1"
select select "2"
select select "1"
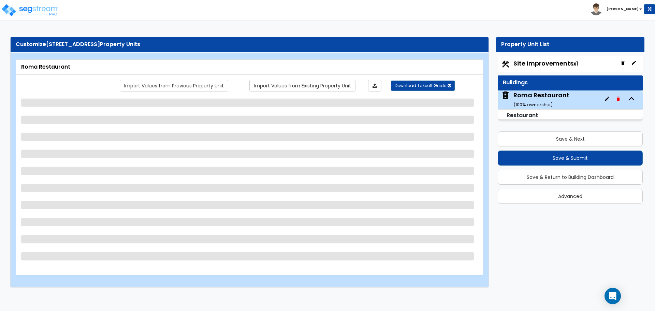
select select "1"
select select "2"
select select "7"
select select "1"
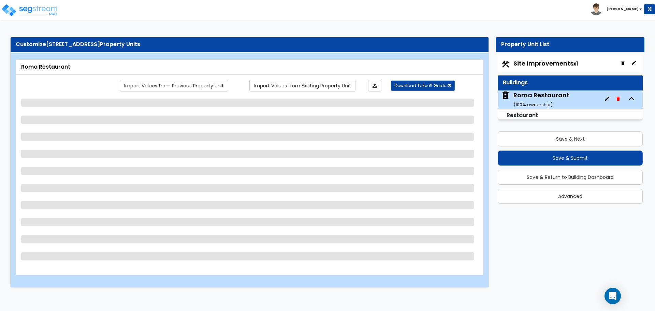
select select "1"
select select "5"
select select "6"
select select "1"
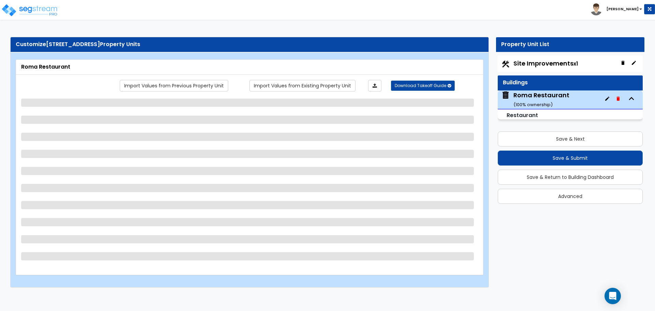
select select "3"
select select "1"
select select "4"
select select "1"
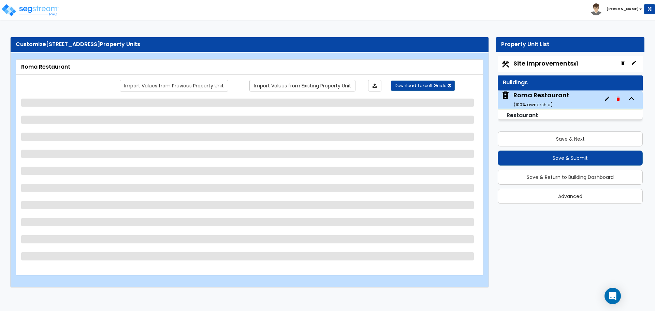
select select "2"
select select "7"
select select "1"
select select "2"
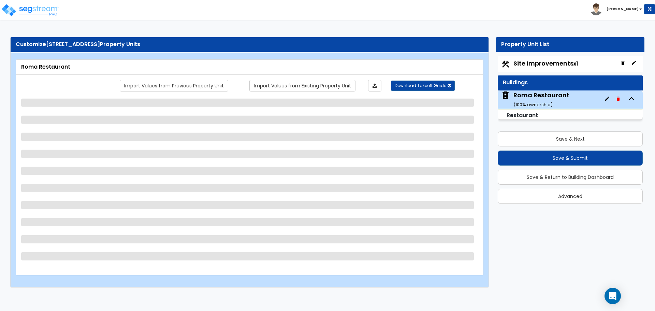
select select "1"
select select "2"
select select "1"
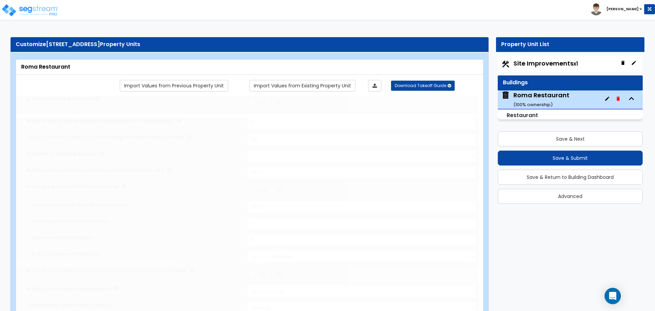
radio input "true"
select select "2"
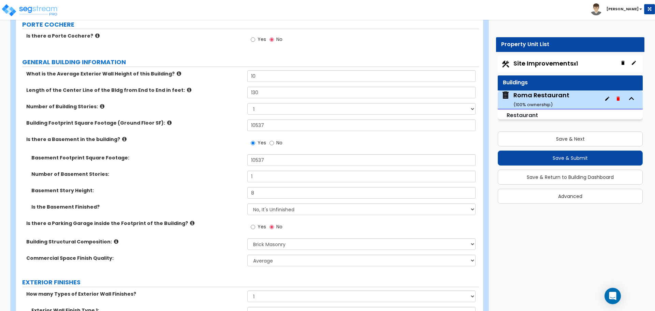
scroll to position [78, 0]
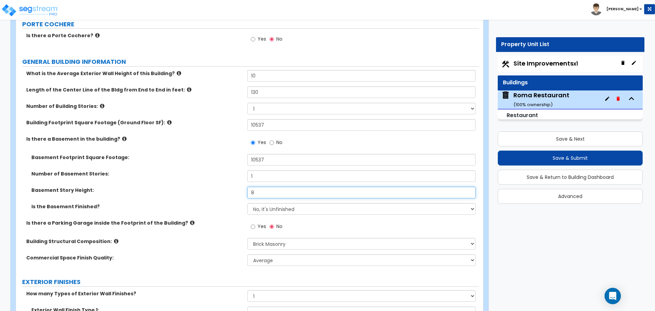
click at [268, 192] on input "8" at bounding box center [361, 193] width 228 height 12
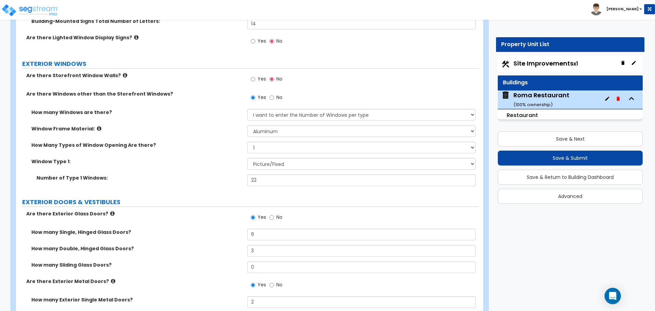
scroll to position [838, 0]
click at [265, 132] on select "Please Choose One Vinyl Aluminum Wood" at bounding box center [361, 131] width 228 height 12
click at [98, 131] on label "Window Frame Material:" at bounding box center [136, 128] width 211 height 7
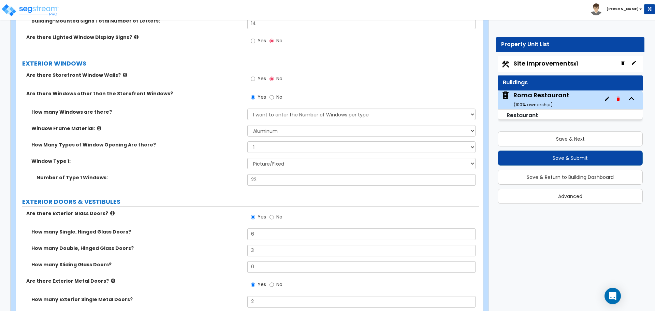
click at [97, 130] on icon at bounding box center [99, 128] width 4 height 5
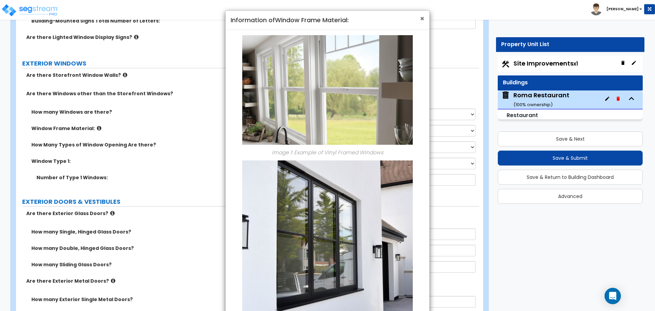
click at [421, 18] on span "×" at bounding box center [422, 19] width 4 height 10
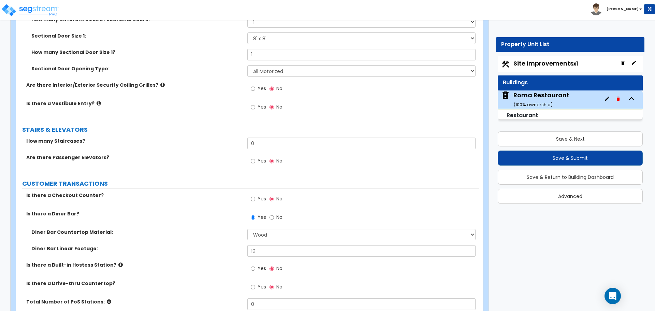
scroll to position [1224, 0]
click at [255, 146] on input "0" at bounding box center [361, 143] width 228 height 12
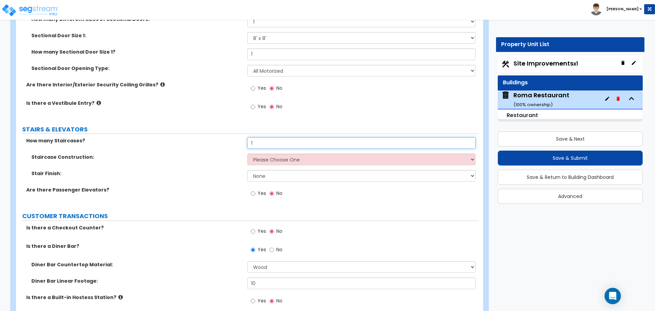
type input "1"
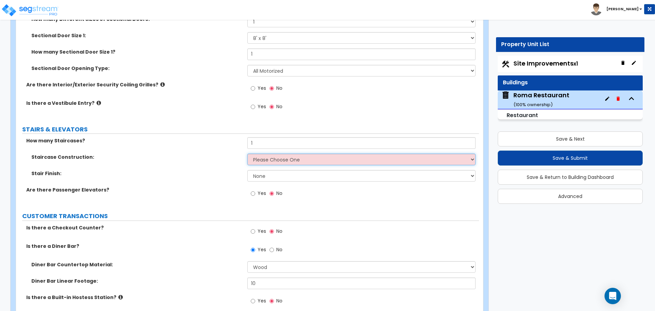
click at [259, 155] on select "Please Choose One Concrete Steel Wood Please Choose For Me" at bounding box center [361, 159] width 228 height 12
select select "3"
click at [247, 153] on select "Please Choose One Concrete Steel Wood Please Choose For Me" at bounding box center [361, 159] width 228 height 12
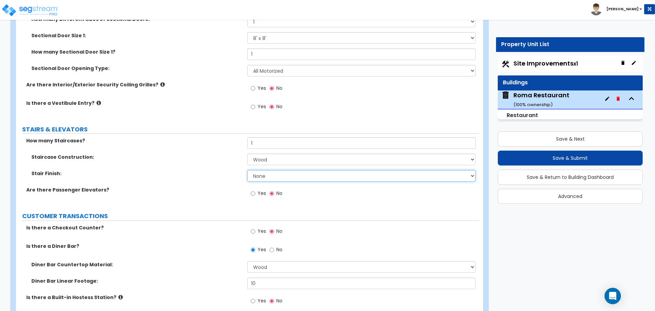
click at [261, 175] on select "None Tile Wood Laminate VCT Sheet Carpet Sheet Vinyl Carpet Tile" at bounding box center [361, 176] width 228 height 12
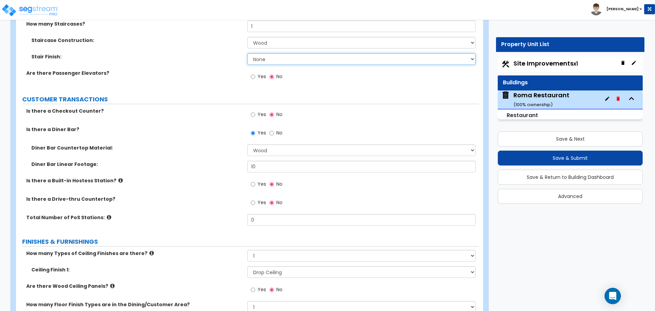
scroll to position [1341, 0]
click at [253, 113] on input "Yes" at bounding box center [253, 115] width 4 height 8
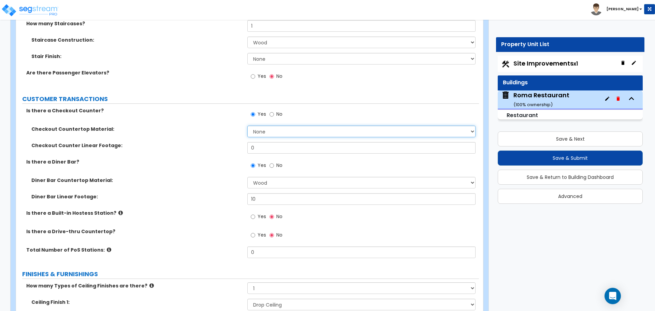
click at [262, 132] on select "None Plastic Laminate Solid Surface Stone Quartz Marble Tile Wood Stainless Ste…" at bounding box center [361, 132] width 228 height 12
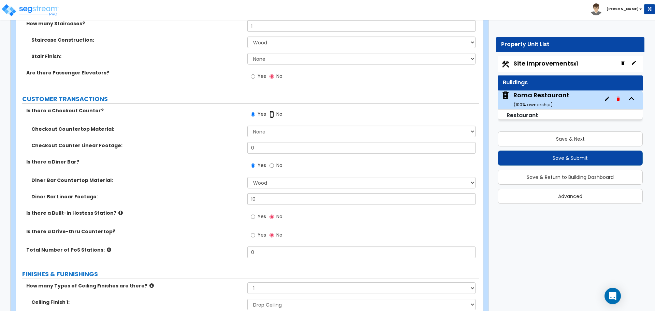
click at [270, 116] on input "No" at bounding box center [271, 115] width 4 height 8
radio input "false"
radio input "true"
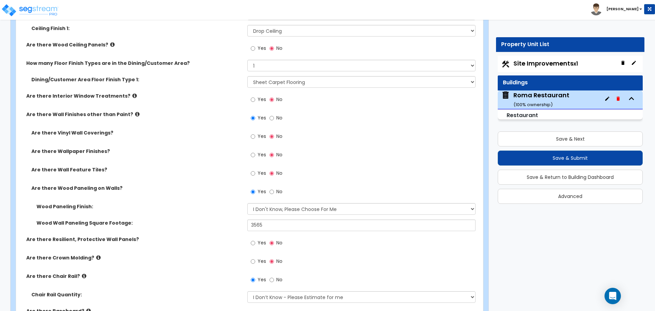
scroll to position [1582, 0]
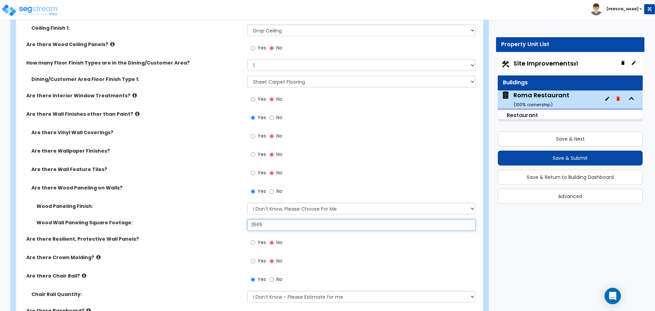
drag, startPoint x: 268, startPoint y: 225, endPoint x: 242, endPoint y: 224, distance: 26.0
click at [242, 224] on div "Wood Wall Paneling Square Footage: 3565" at bounding box center [247, 227] width 463 height 16
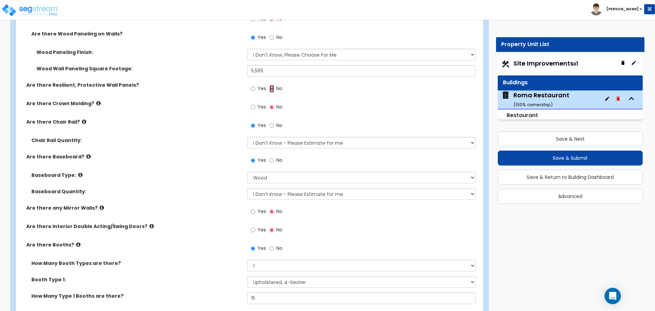
scroll to position [1737, 0]
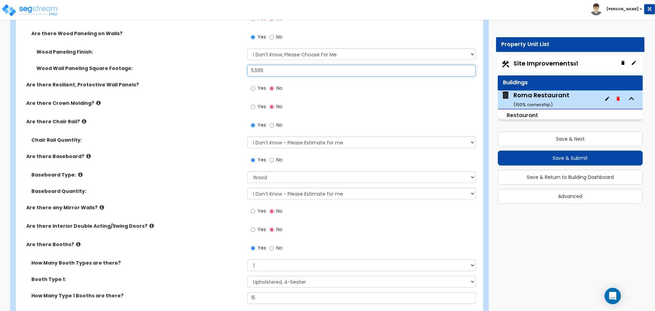
click at [266, 75] on input "5,565" at bounding box center [361, 71] width 228 height 12
type input "5,265"
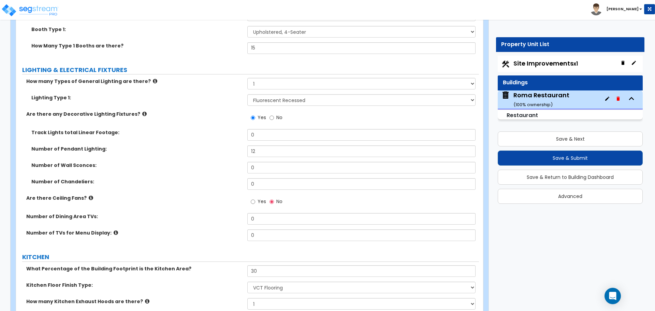
scroll to position [1987, 0]
click at [260, 84] on select "Please Choose One 1 2 3" at bounding box center [361, 83] width 228 height 12
click at [259, 149] on input "12" at bounding box center [361, 151] width 228 height 12
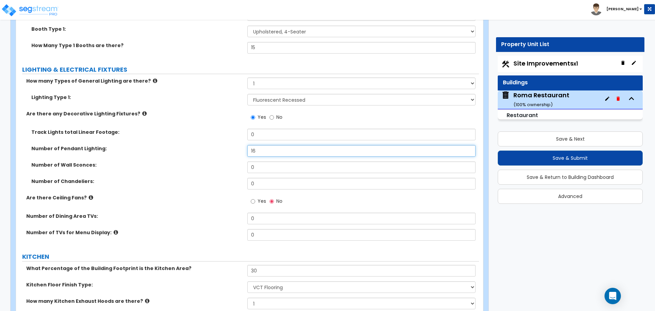
type input "16"
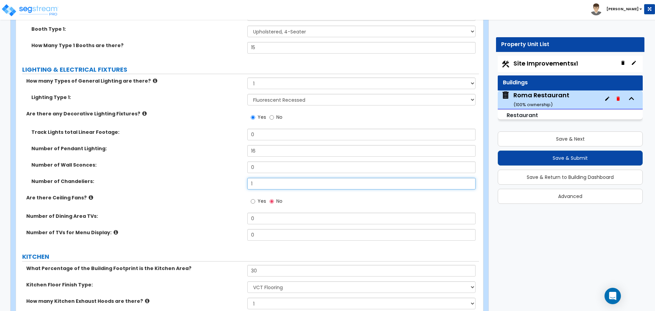
type input "1"
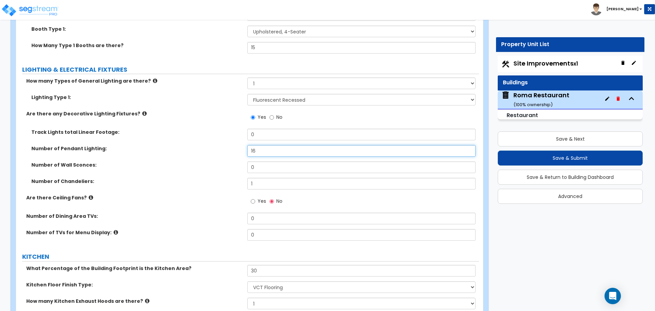
click at [257, 153] on input "16" at bounding box center [361, 151] width 228 height 12
type input "14"
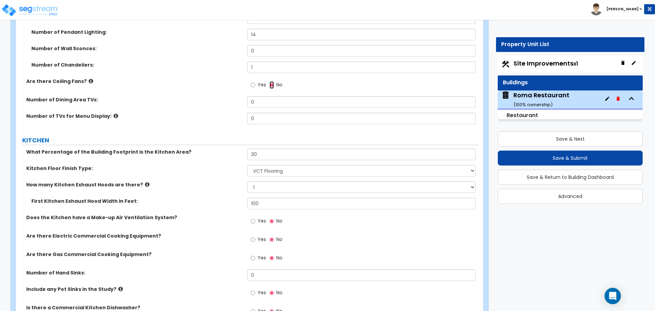
scroll to position [2104, 0]
click at [258, 154] on input "30" at bounding box center [361, 154] width 228 height 12
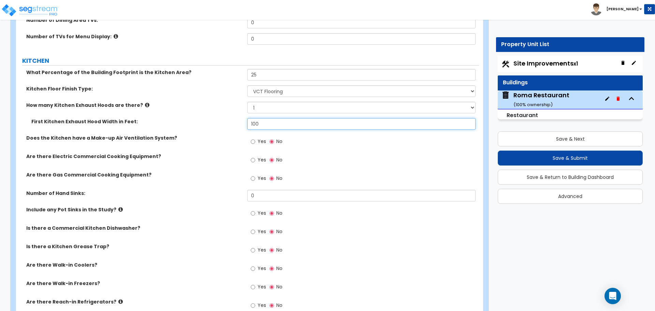
scroll to position [2182, 0]
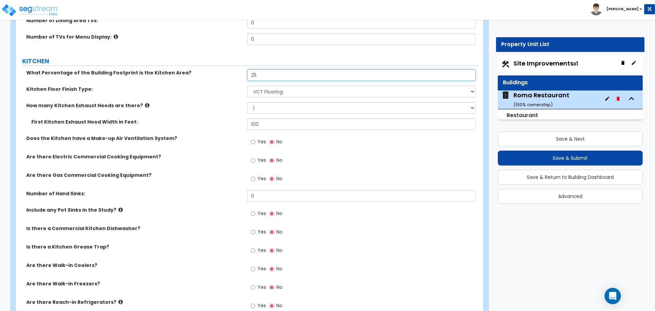
click at [356, 75] on input "25" at bounding box center [361, 75] width 228 height 12
type input "20"
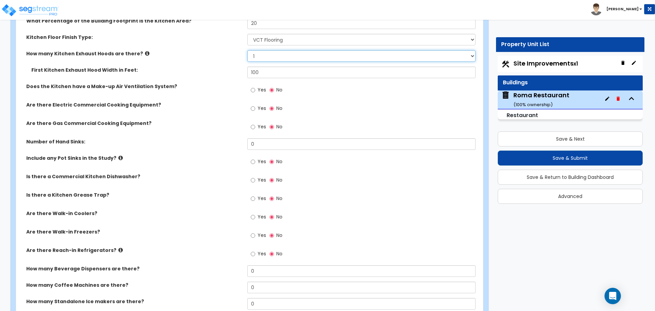
scroll to position [2234, 0]
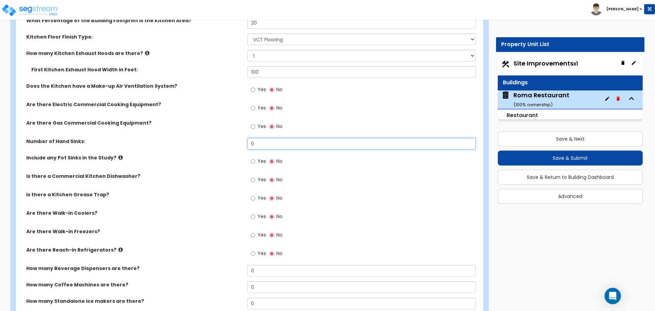
drag, startPoint x: 278, startPoint y: 143, endPoint x: 233, endPoint y: 143, distance: 45.0
click at [233, 143] on div "Number of Hand Sinks: 0" at bounding box center [247, 146] width 463 height 16
type input "2"
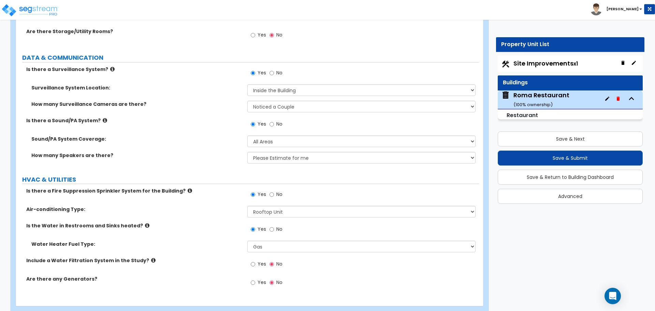
scroll to position [2785, 0]
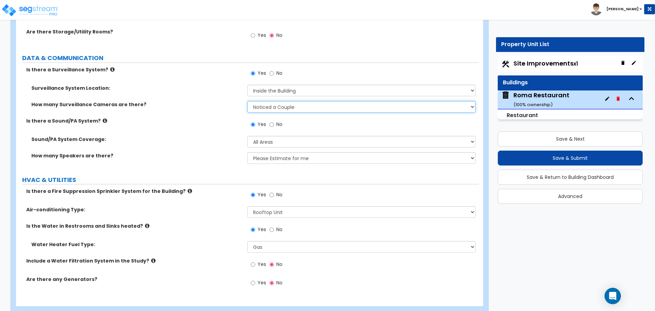
click at [269, 104] on select "Please Choose an Approximation Barely Noticed Any Noticed a Couple Frequently S…" at bounding box center [361, 107] width 228 height 12
click at [269, 106] on select "Please Choose an Approximation Barely Noticed Any Noticed a Couple Frequently S…" at bounding box center [361, 107] width 228 height 12
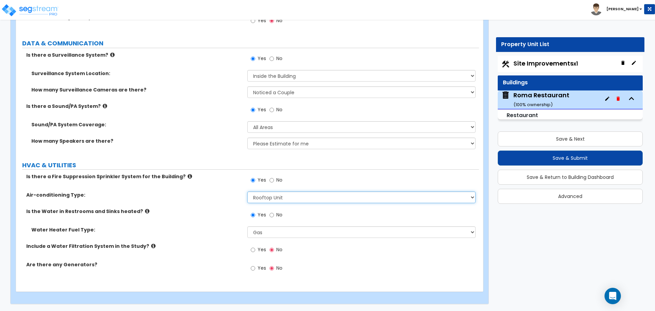
click at [374, 202] on select "Please Choose One Rooftop Unit Furnace-Condenser Forced Air Split Heating/Cooli…" at bounding box center [361, 197] width 228 height 12
select select "2"
click at [247, 191] on select "Please Choose One Rooftop Unit Furnace-Condenser Forced Air Split Heating/Cooli…" at bounding box center [361, 197] width 228 height 12
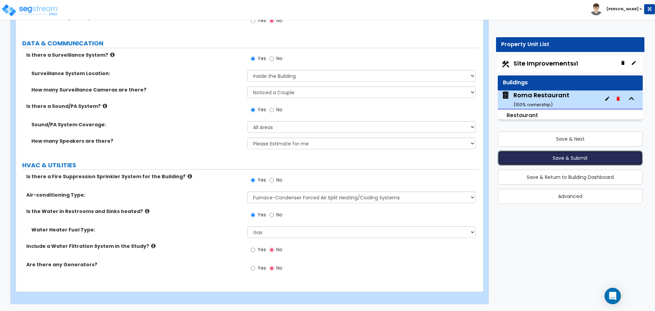
click at [561, 155] on button "Save & Submit" at bounding box center [570, 157] width 145 height 15
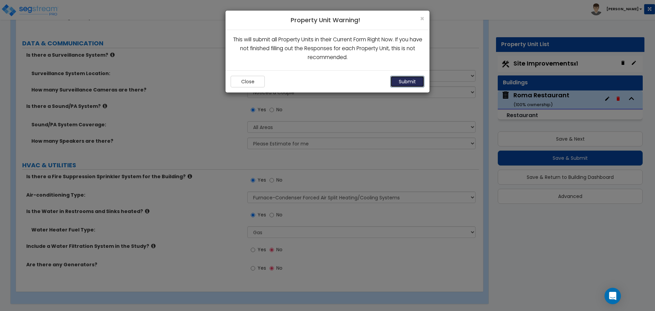
click at [403, 80] on button "Submit" at bounding box center [407, 82] width 34 height 12
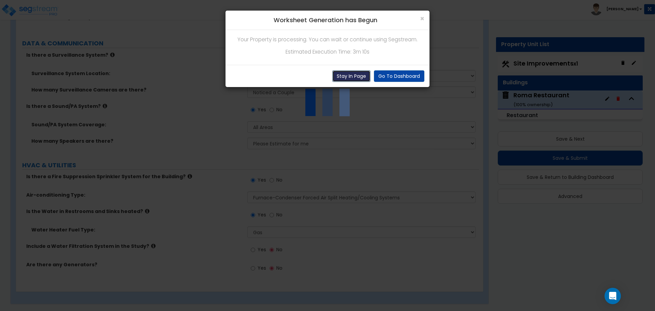
click at [346, 73] on button "Stay In Page" at bounding box center [351, 76] width 38 height 12
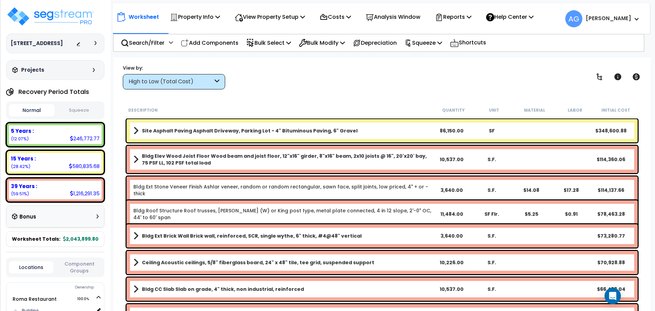
click at [82, 113] on button "Squeeze" at bounding box center [79, 110] width 46 height 12
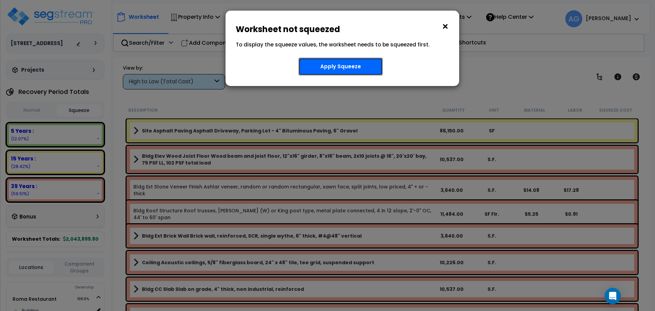
click at [314, 63] on button "Apply Squeeze" at bounding box center [340, 67] width 84 height 18
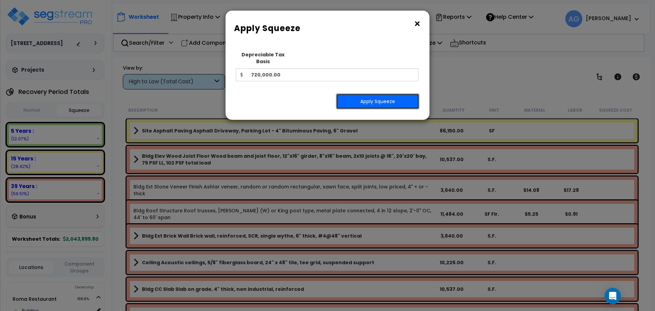
click at [344, 93] on button "Apply Squeeze" at bounding box center [377, 101] width 83 height 16
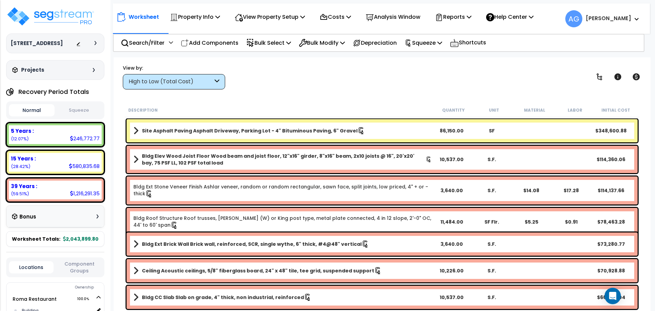
click at [77, 116] on button "Squeeze" at bounding box center [79, 110] width 46 height 12
